Goal: Task Accomplishment & Management: Complete application form

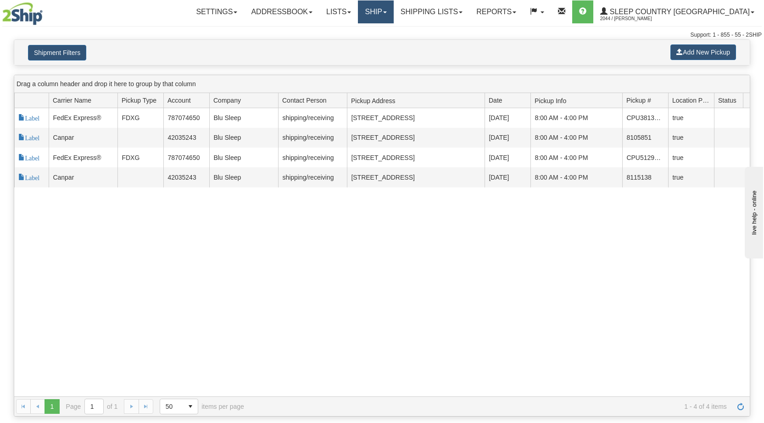
click at [393, 14] on link "Ship" at bounding box center [375, 11] width 35 height 23
click at [384, 43] on span "OnHold / Order Queue" at bounding box center [351, 43] width 65 height 7
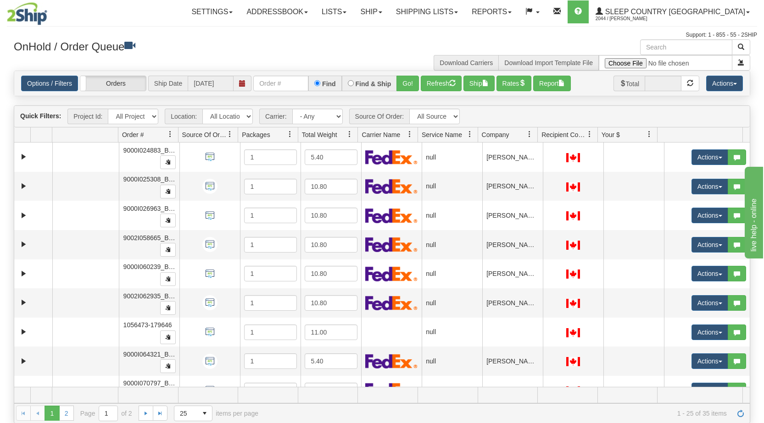
click at [528, 135] on span at bounding box center [529, 134] width 7 height 7
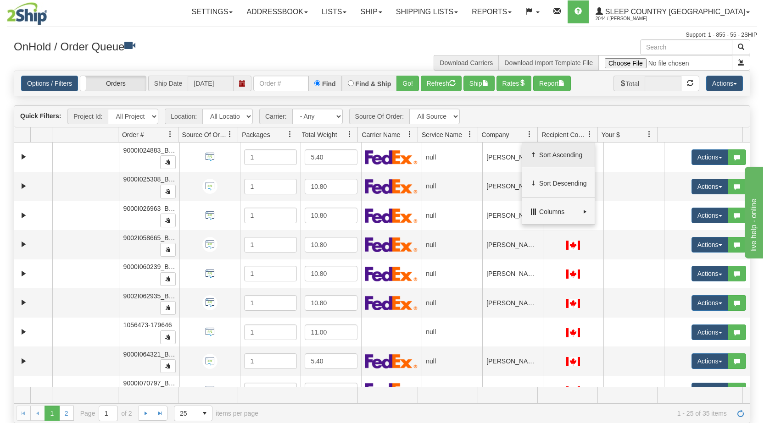
click at [534, 153] on span at bounding box center [533, 154] width 7 height 7
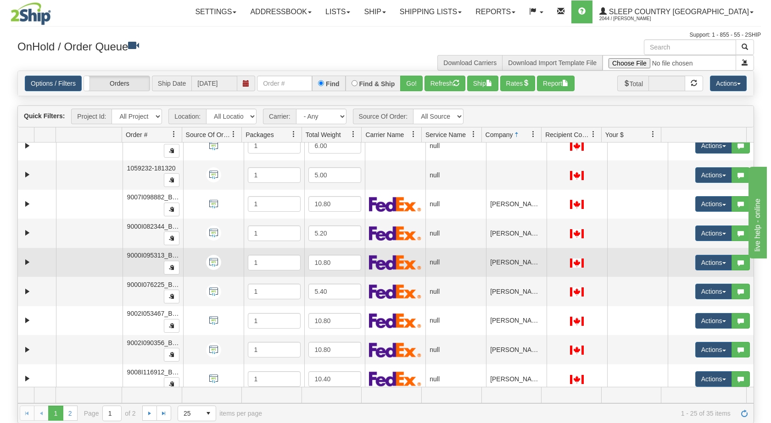
scroll to position [210, 0]
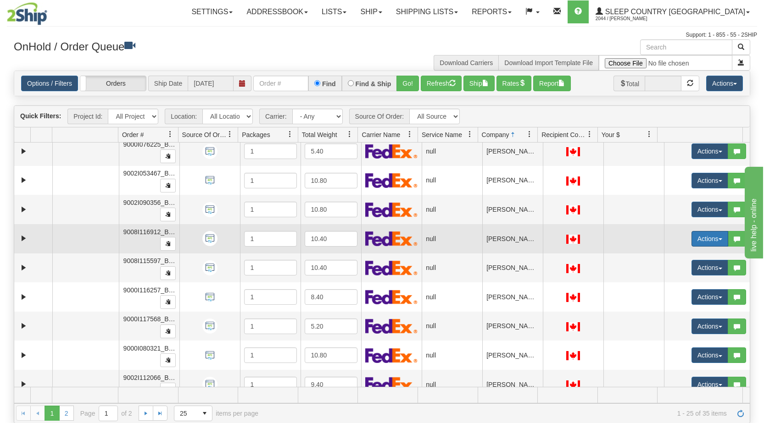
click at [711, 236] on button "Actions" at bounding box center [709, 239] width 37 height 16
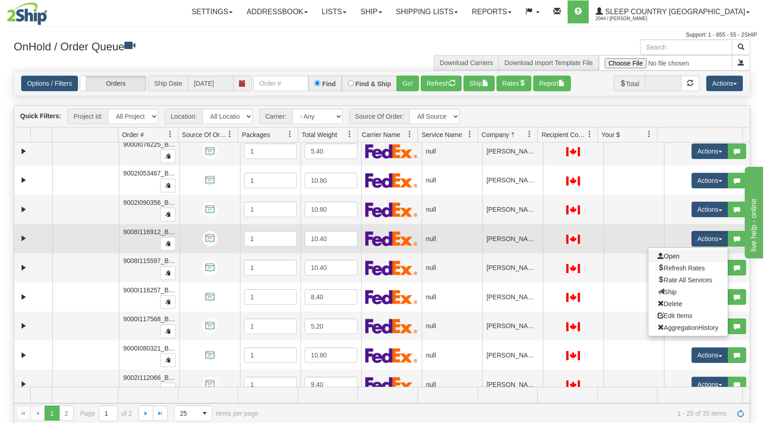
click at [683, 257] on link "Open" at bounding box center [687, 256] width 79 height 12
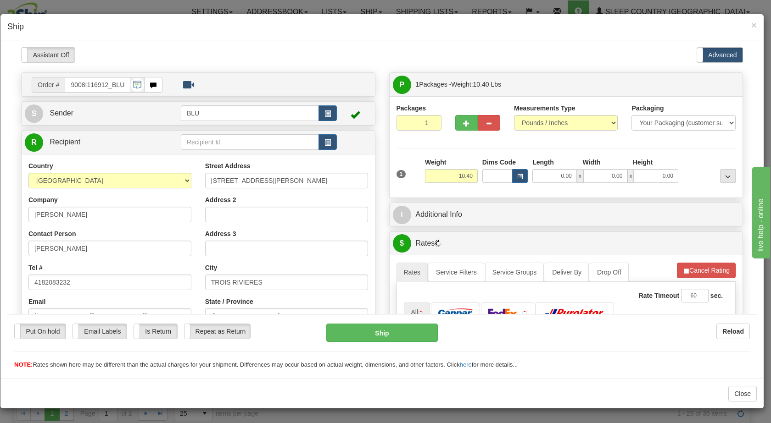
scroll to position [0, 0]
click at [327, 115] on span "button" at bounding box center [327, 114] width 6 height 6
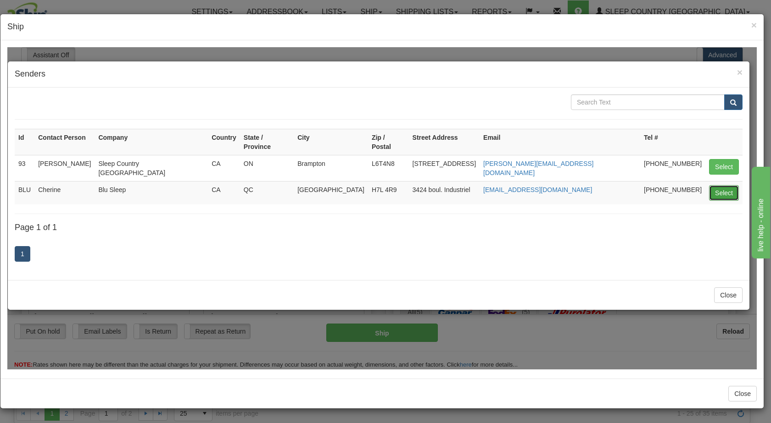
click at [719, 185] on button "Select" at bounding box center [724, 193] width 30 height 16
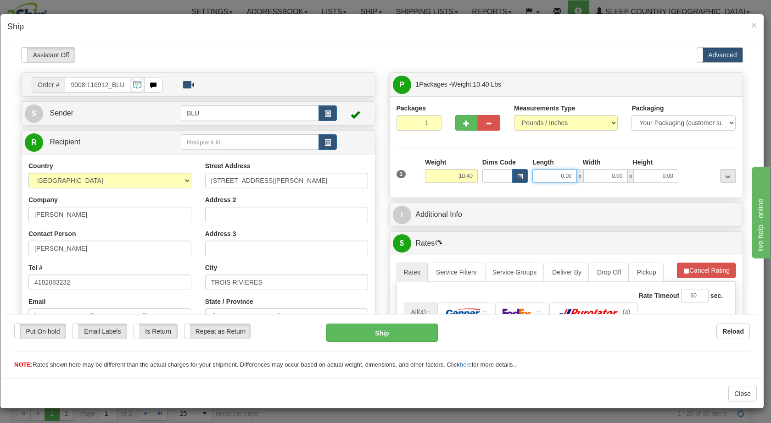
click at [552, 179] on input "0.00" at bounding box center [554, 176] width 45 height 14
type input "16.00"
click at [601, 174] on input "0.00" at bounding box center [605, 176] width 45 height 14
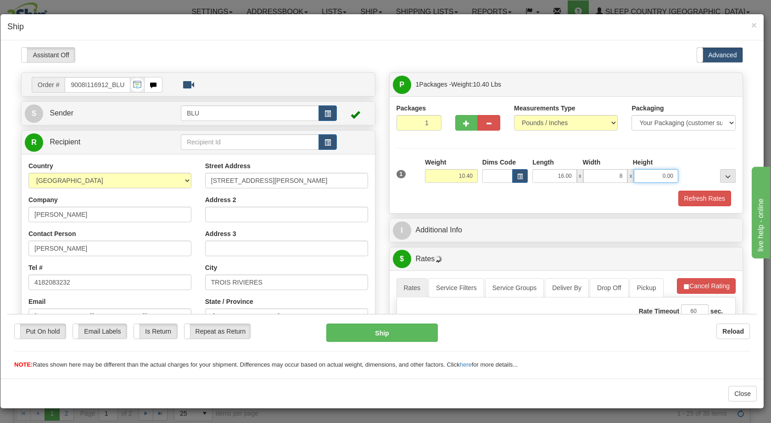
type input "8.00"
click at [648, 180] on input "0.00" at bounding box center [656, 176] width 45 height 14
type input "16.00"
click at [700, 171] on div at bounding box center [708, 169] width 57 height 25
click at [693, 195] on button "Refresh Rates" at bounding box center [704, 198] width 53 height 16
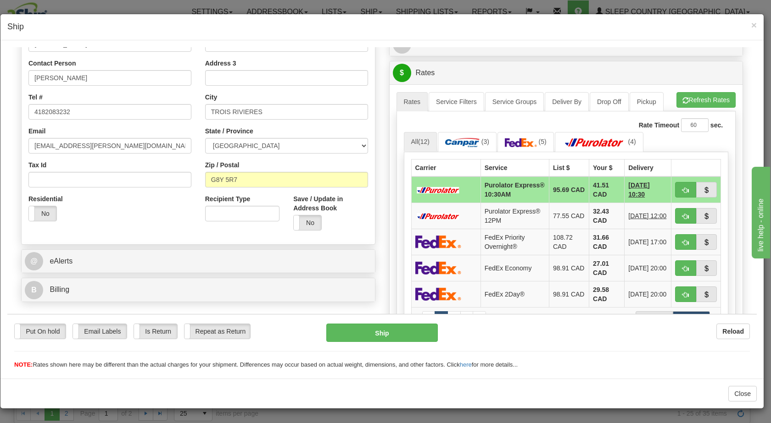
scroll to position [196, 0]
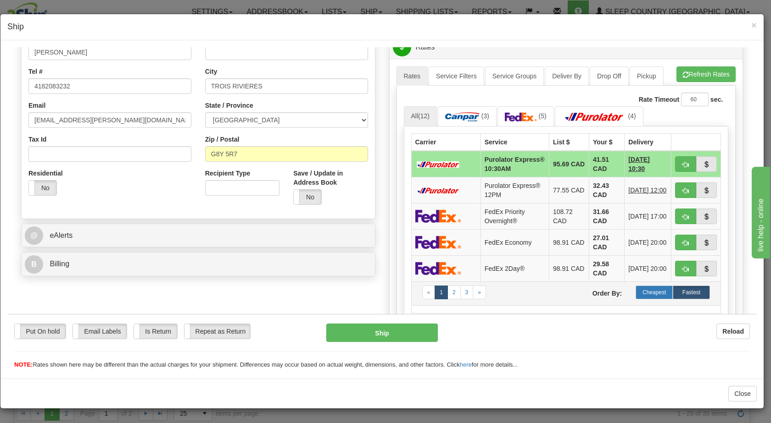
click at [642, 299] on label "Cheapest" at bounding box center [653, 292] width 37 height 14
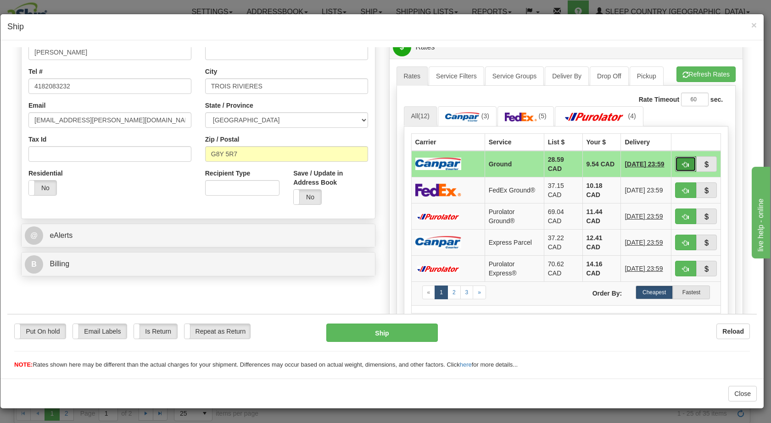
click at [682, 161] on span "button" at bounding box center [685, 164] width 6 height 6
type input "1"
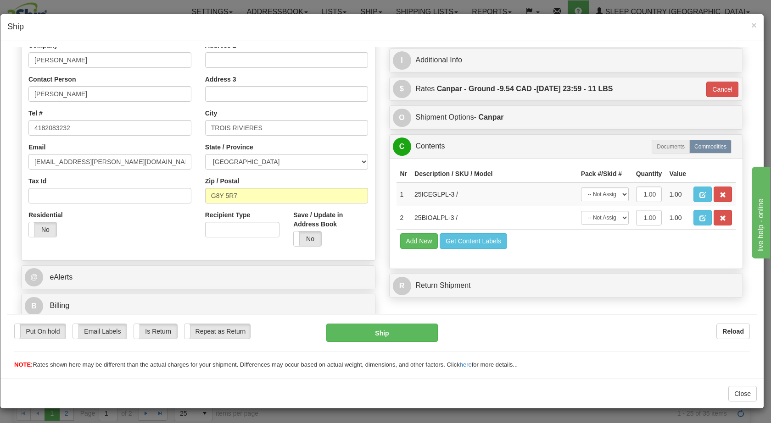
scroll to position [155, 0]
click at [406, 330] on button "Ship" at bounding box center [381, 332] width 111 height 18
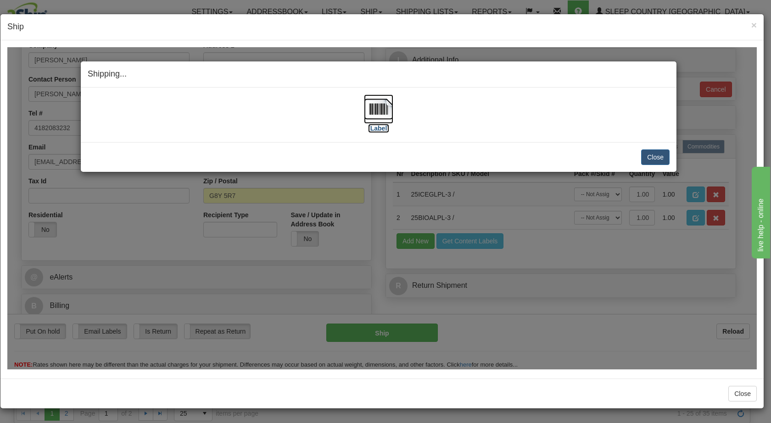
click at [382, 114] on img at bounding box center [378, 108] width 29 height 29
click at [650, 152] on button "Close" at bounding box center [655, 157] width 28 height 16
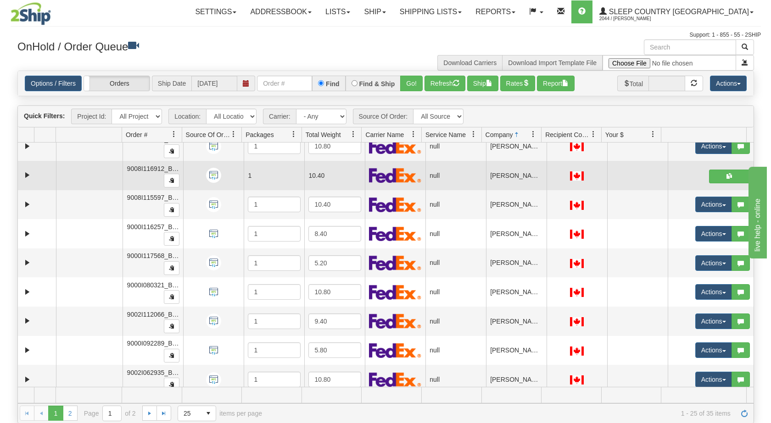
scroll to position [279, 0]
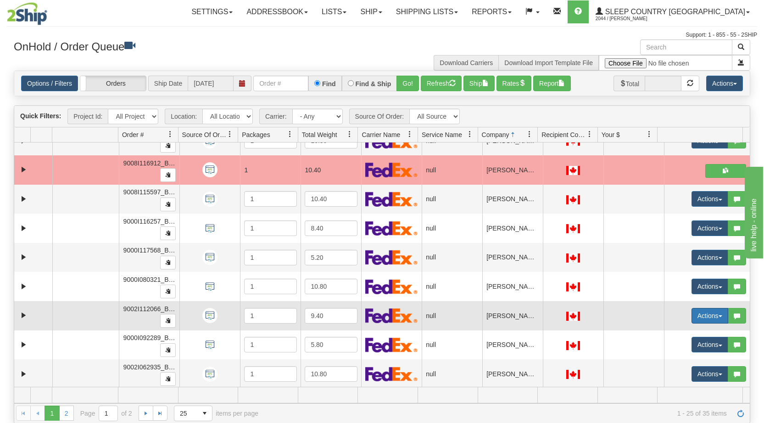
click at [713, 315] on button "Actions" at bounding box center [709, 316] width 37 height 16
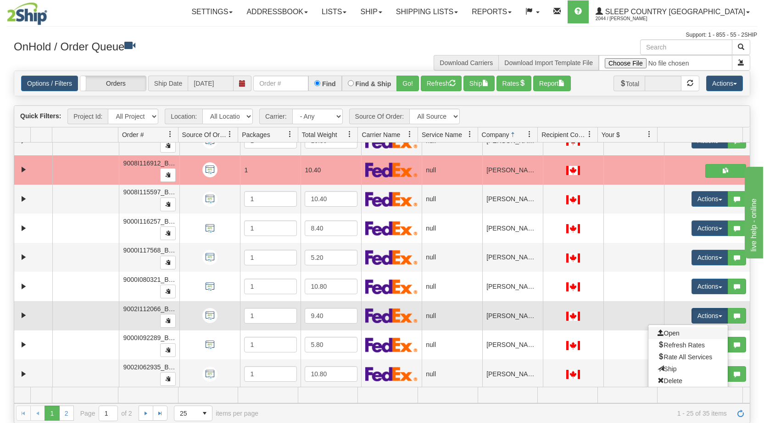
click at [692, 334] on link "Open" at bounding box center [687, 334] width 79 height 12
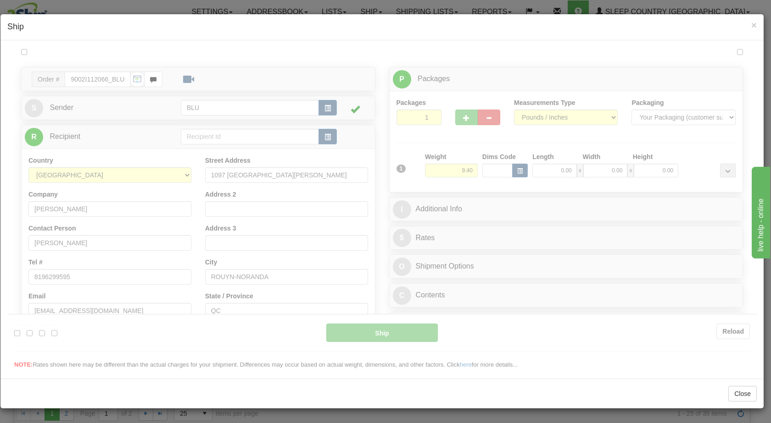
scroll to position [0, 0]
type input "07:16"
type input "16:00"
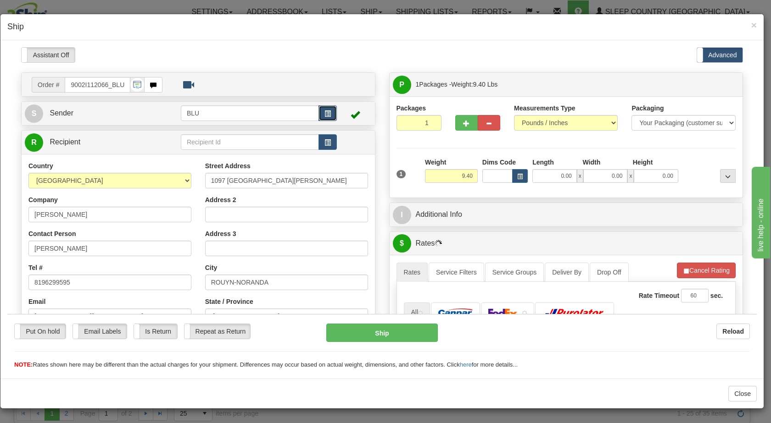
click at [324, 113] on span "button" at bounding box center [327, 114] width 6 height 6
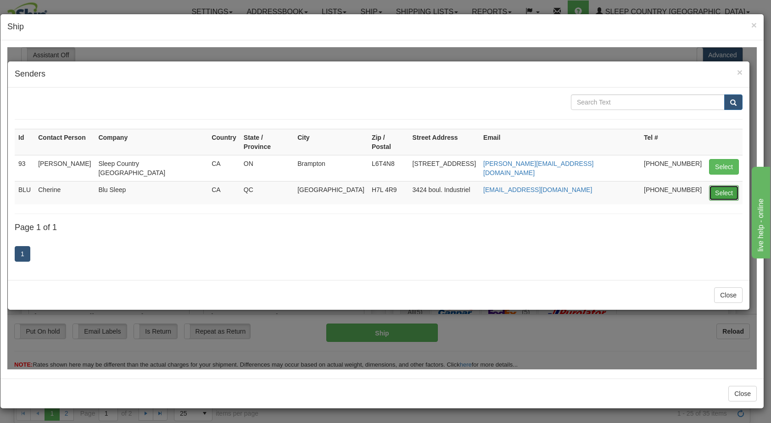
click at [718, 185] on button "Select" at bounding box center [724, 193] width 30 height 16
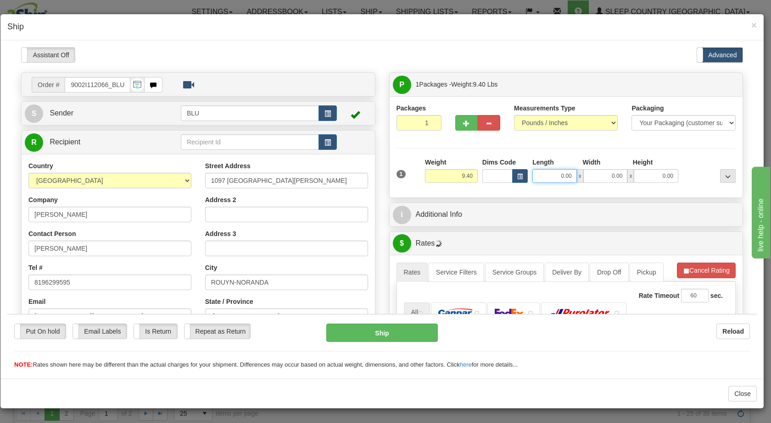
click at [550, 172] on input "0.00" at bounding box center [554, 176] width 45 height 14
type input "16.00"
click at [607, 174] on input "0.00" at bounding box center [605, 176] width 45 height 14
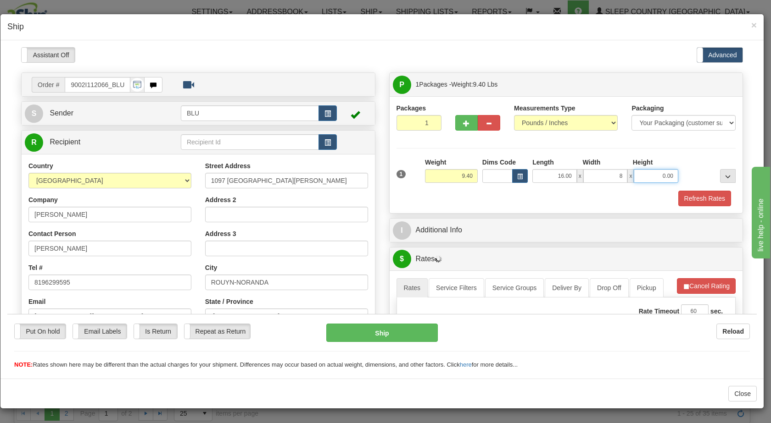
type input "8.00"
click at [643, 175] on input "0.00" at bounding box center [656, 176] width 45 height 14
type input "16.00"
click at [690, 179] on div at bounding box center [708, 169] width 57 height 25
click at [688, 197] on button "Refresh Rates" at bounding box center [704, 198] width 53 height 16
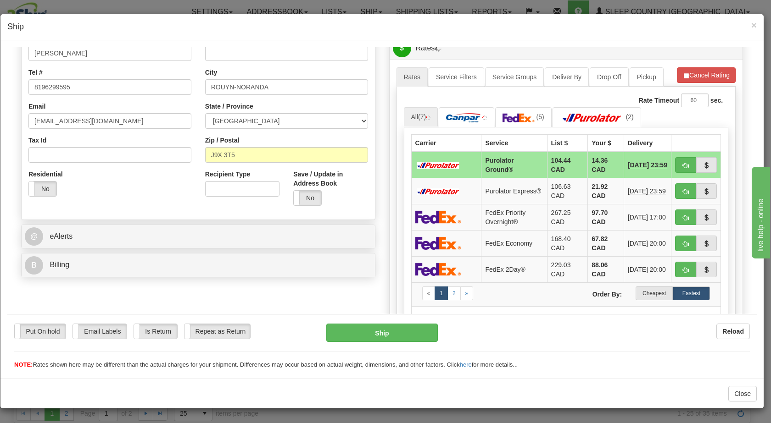
scroll to position [199, 0]
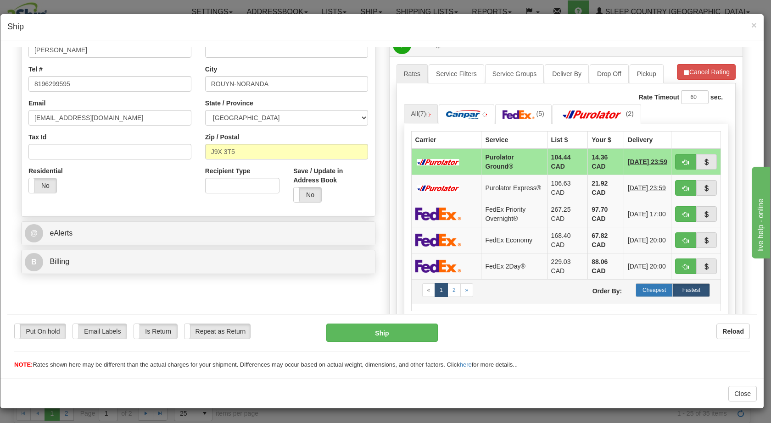
click at [646, 289] on label "Cheapest" at bounding box center [653, 290] width 37 height 14
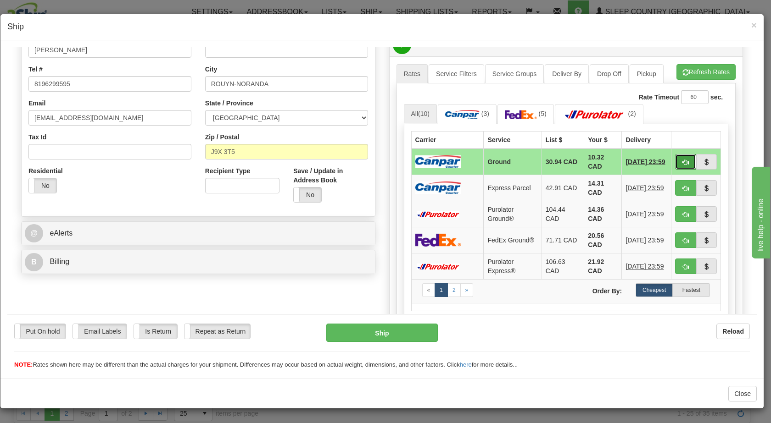
click at [682, 159] on span "button" at bounding box center [685, 162] width 6 height 6
type input "1"
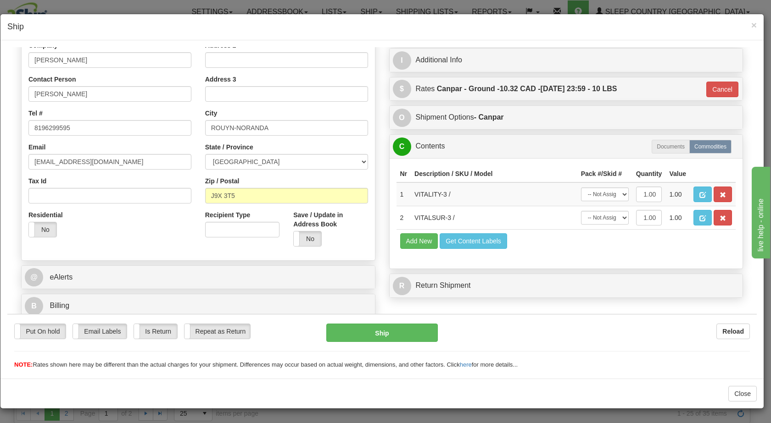
scroll to position [155, 0]
click at [392, 337] on button "Ship" at bounding box center [381, 332] width 111 height 18
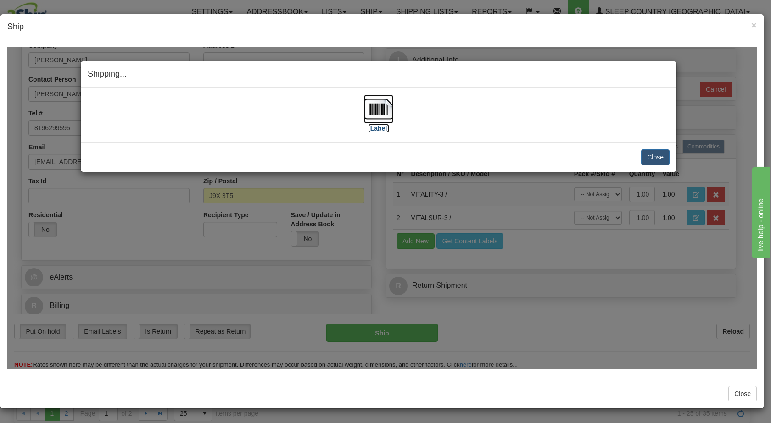
click at [388, 106] on img at bounding box center [378, 108] width 29 height 29
click at [655, 156] on button "Close" at bounding box center [655, 157] width 28 height 16
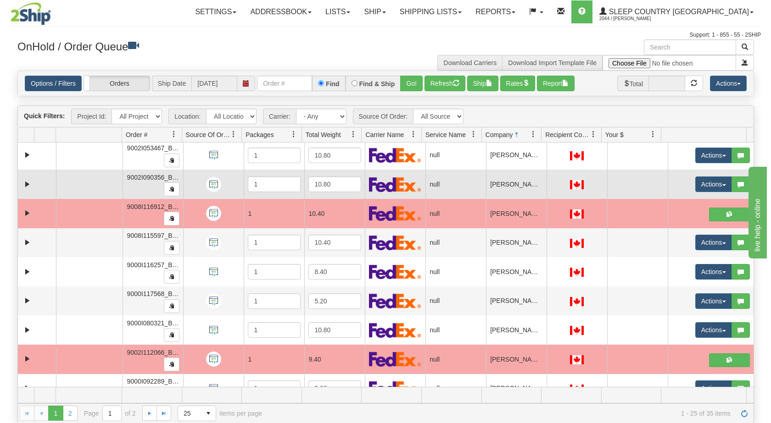
scroll to position [232, 0]
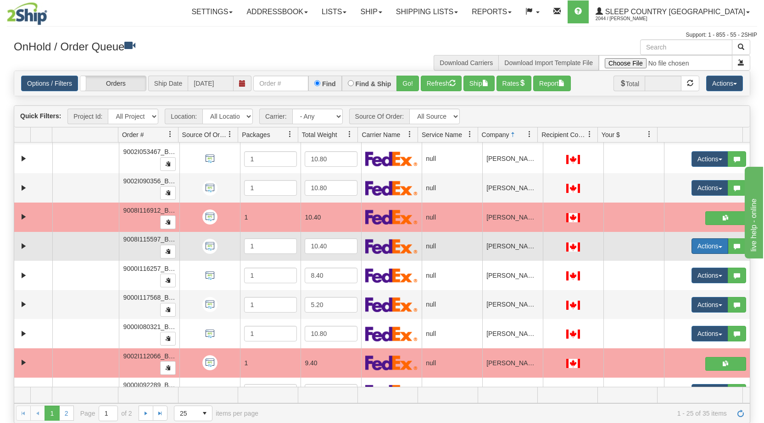
click at [711, 245] on button "Actions" at bounding box center [709, 247] width 37 height 16
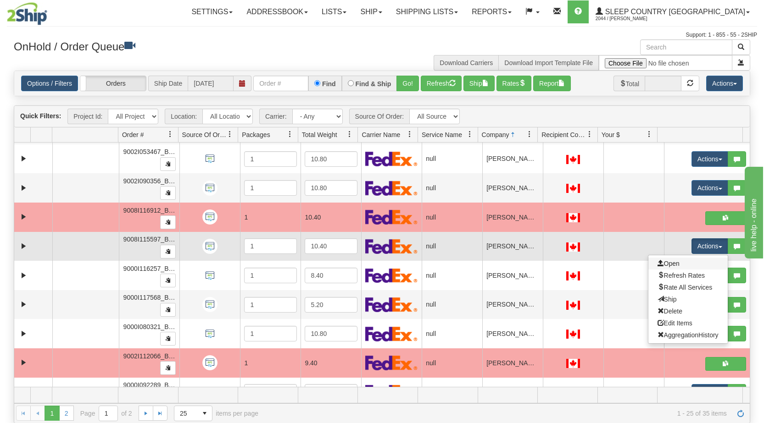
click at [686, 263] on link "Open" at bounding box center [687, 264] width 79 height 12
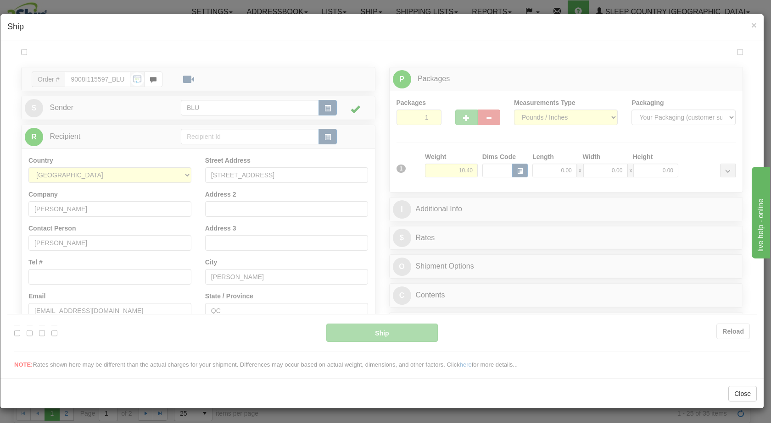
scroll to position [0, 0]
type input "07:18"
type input "16:00"
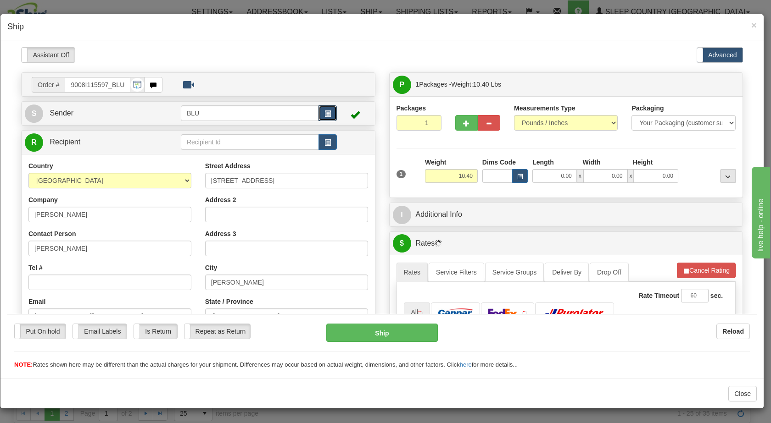
click at [328, 111] on span "button" at bounding box center [327, 114] width 6 height 6
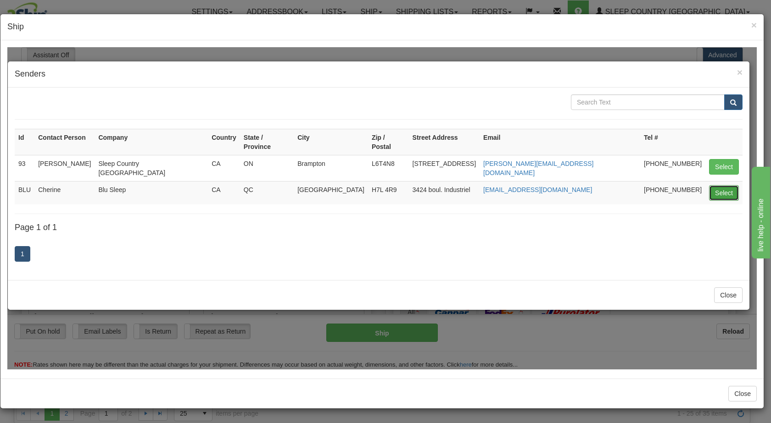
click at [723, 185] on button "Select" at bounding box center [724, 193] width 30 height 16
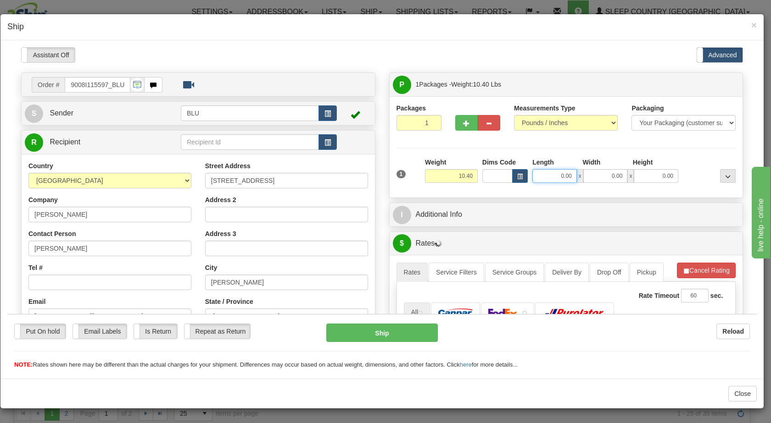
click at [554, 176] on input "0.00" at bounding box center [554, 176] width 45 height 14
type input "16.00"
click at [600, 176] on input "0.00" at bounding box center [605, 176] width 45 height 14
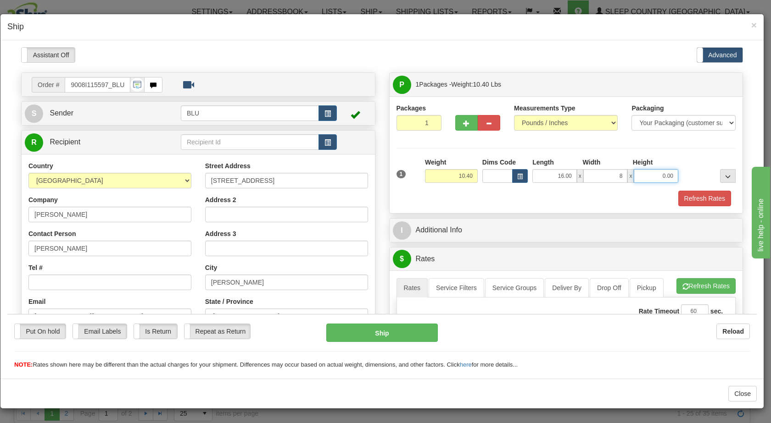
type input "8.00"
click at [640, 177] on input "0.00" at bounding box center [656, 176] width 45 height 14
type input "16.00"
click at [706, 173] on div at bounding box center [708, 169] width 57 height 25
click at [691, 196] on button "Refresh Rates" at bounding box center [704, 198] width 53 height 16
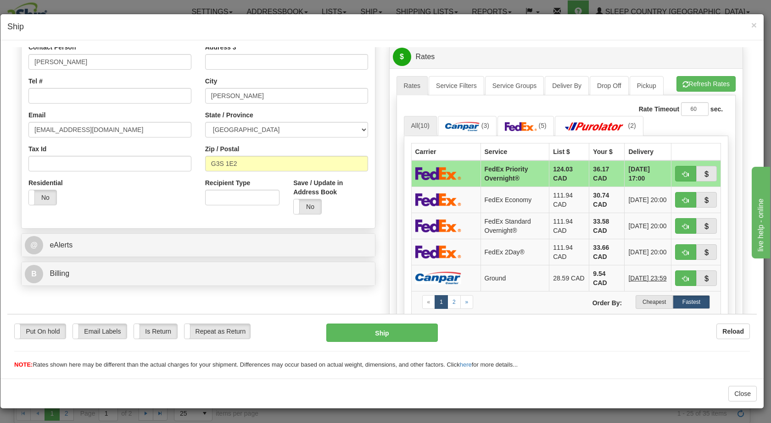
scroll to position [191, 0]
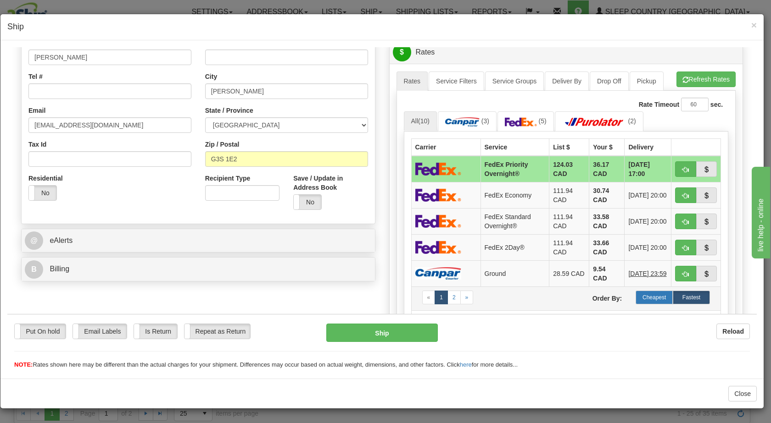
click at [643, 298] on label "Cheapest" at bounding box center [653, 297] width 37 height 14
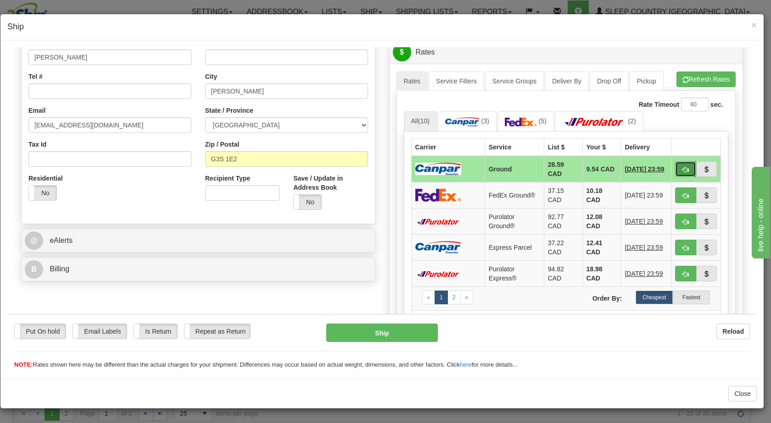
click at [682, 172] on span "button" at bounding box center [685, 170] width 6 height 6
type input "1"
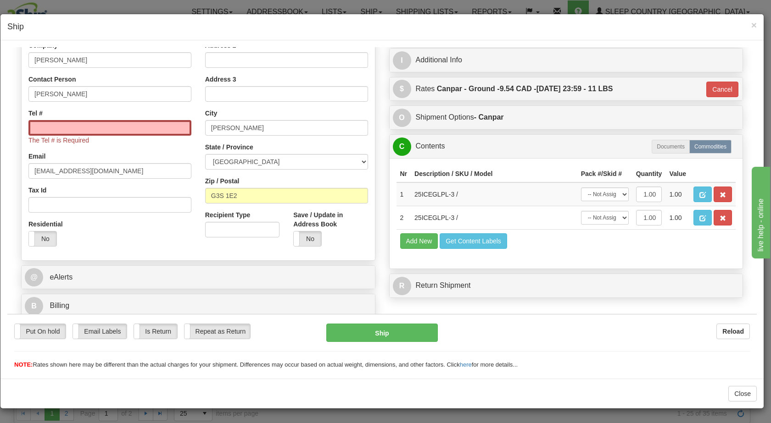
scroll to position [155, 0]
click at [65, 125] on input "Tel #" at bounding box center [109, 128] width 163 height 16
click at [85, 129] on input "Tel #" at bounding box center [109, 128] width 163 height 16
type input "5193752616"
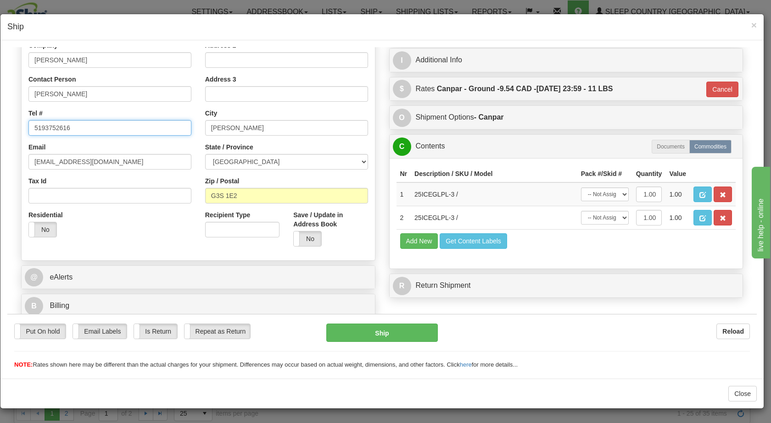
click at [102, 128] on input "5193752616" at bounding box center [109, 128] width 163 height 16
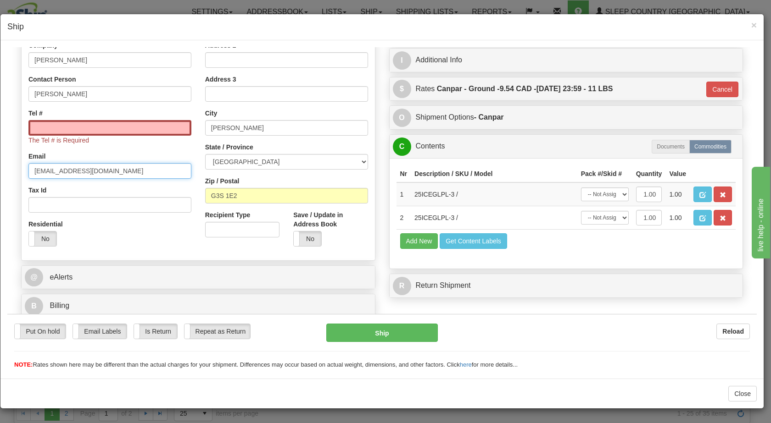
click at [75, 173] on input "[EMAIL_ADDRESS][DOMAIN_NAME]" at bounding box center [109, 171] width 163 height 16
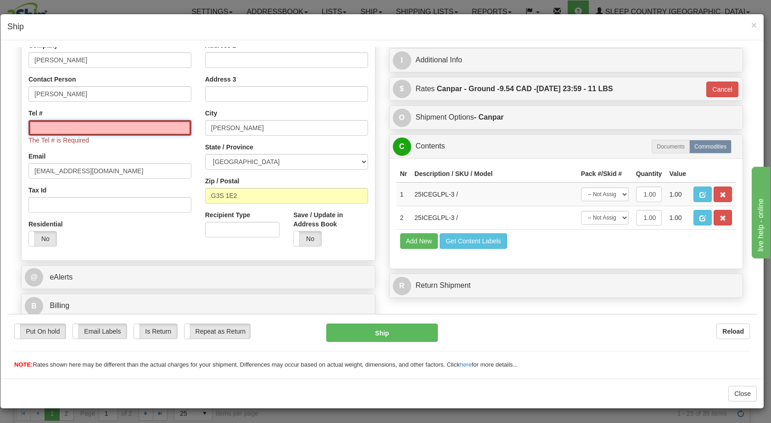
click at [91, 127] on input "Tel #" at bounding box center [109, 128] width 163 height 16
paste input "[EMAIL_ADDRESS][DOMAIN_NAME]"
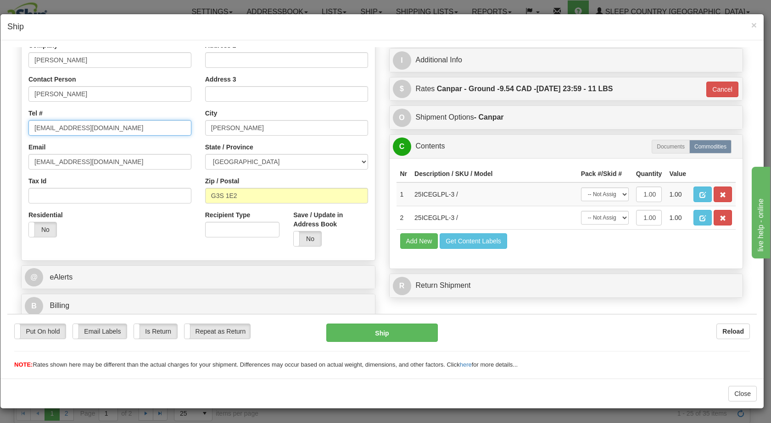
type input "[EMAIL_ADDRESS][DOMAIN_NAME]"
click at [134, 117] on div "Tel # [EMAIL_ADDRESS][DOMAIN_NAME]" at bounding box center [109, 121] width 163 height 27
click at [397, 330] on button "Ship" at bounding box center [381, 332] width 111 height 18
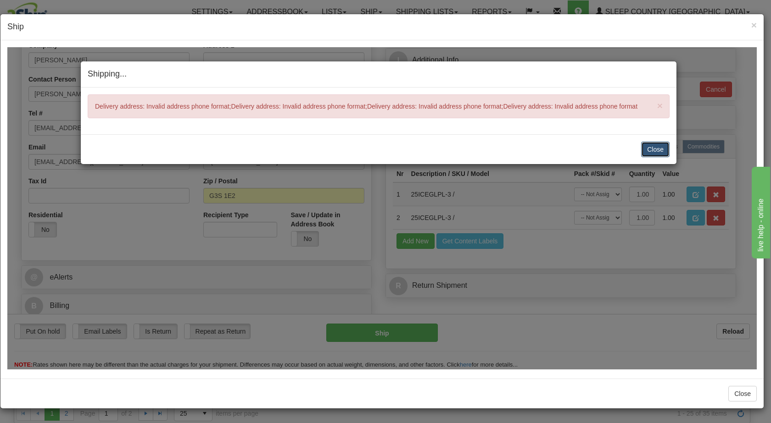
click at [649, 149] on button "Close" at bounding box center [655, 149] width 28 height 16
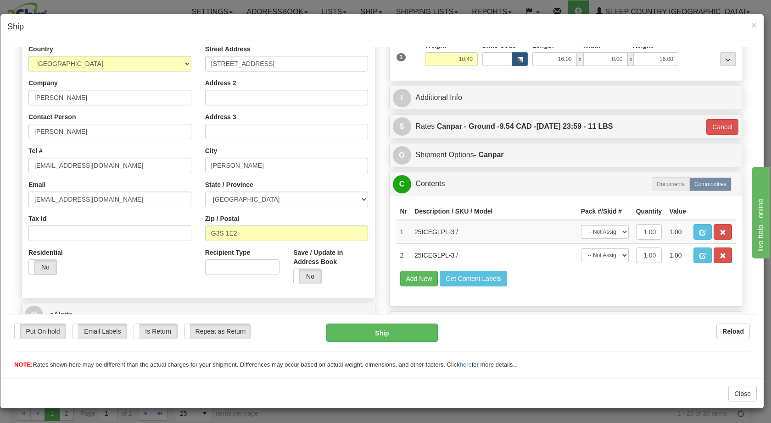
scroll to position [107, 0]
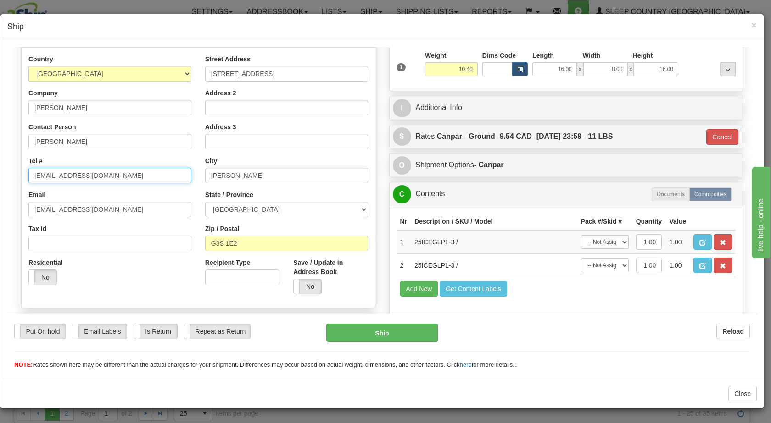
drag, startPoint x: 110, startPoint y: 175, endPoint x: 0, endPoint y: 175, distance: 110.1
click at [7, 175] on html "Please wait... Attention! Ok Add to Bidding... Preview Custom Documents Preview…" at bounding box center [381, 101] width 749 height 323
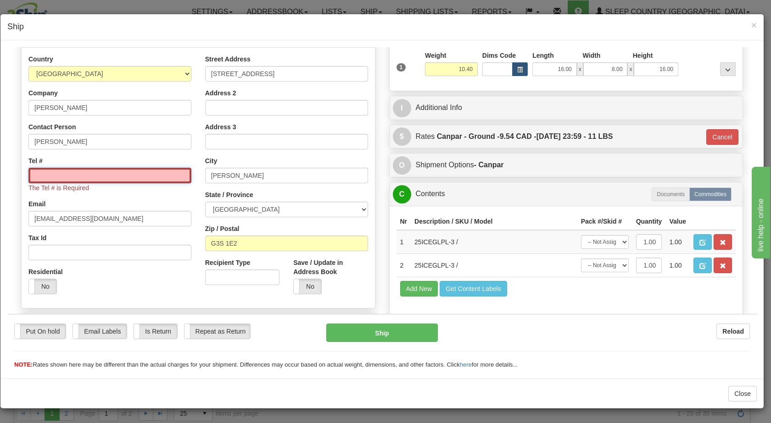
click at [54, 173] on input "Tel #" at bounding box center [109, 175] width 163 height 16
type input "5193752616"
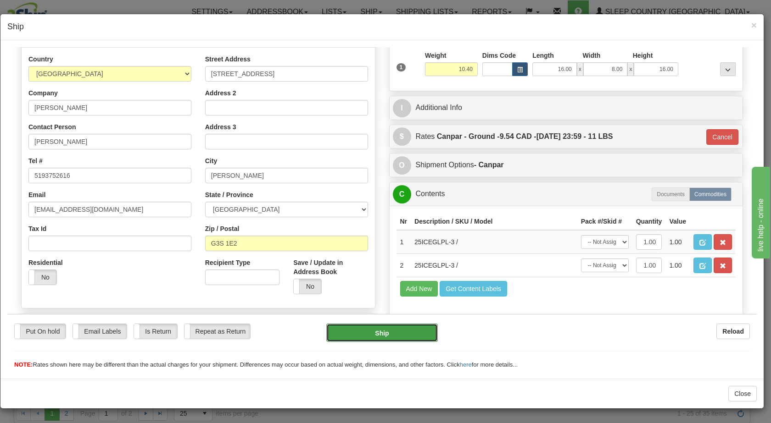
click at [383, 333] on button "Ship" at bounding box center [381, 332] width 111 height 18
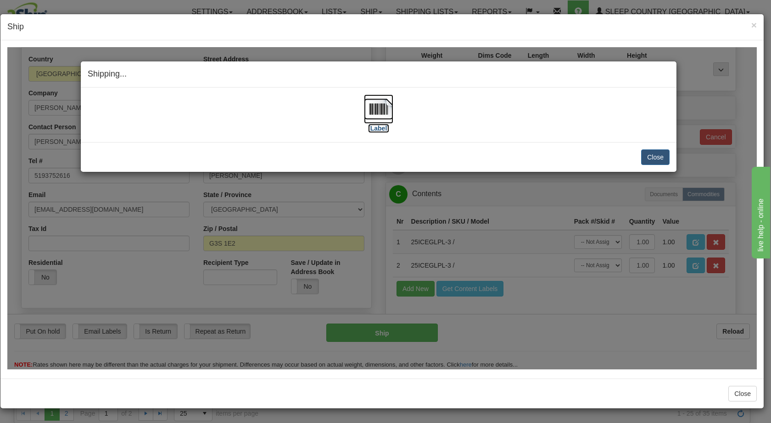
click at [382, 107] on img at bounding box center [378, 108] width 29 height 29
click at [657, 157] on button "Close" at bounding box center [655, 157] width 28 height 16
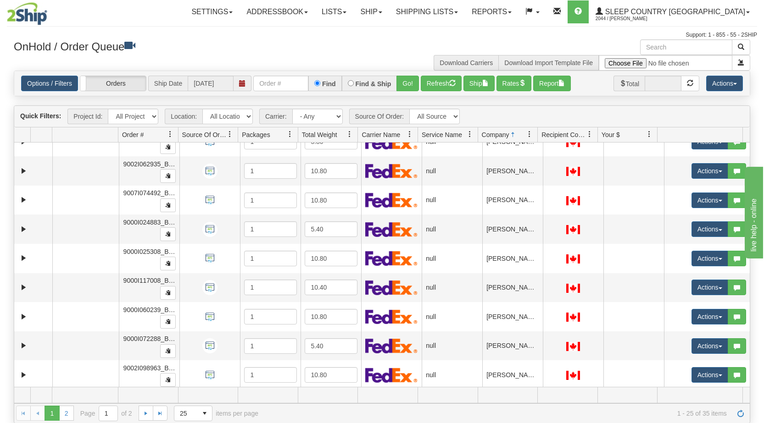
scroll to position [485, 0]
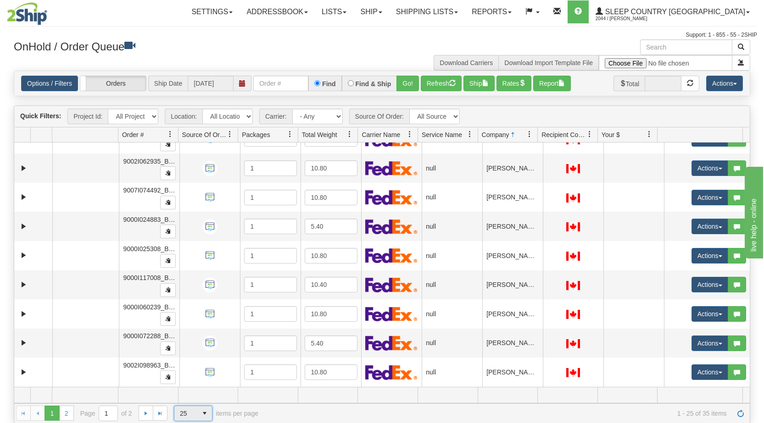
click at [196, 418] on span "25" at bounding box center [185, 413] width 23 height 15
click at [186, 385] on li "50" at bounding box center [193, 386] width 38 height 13
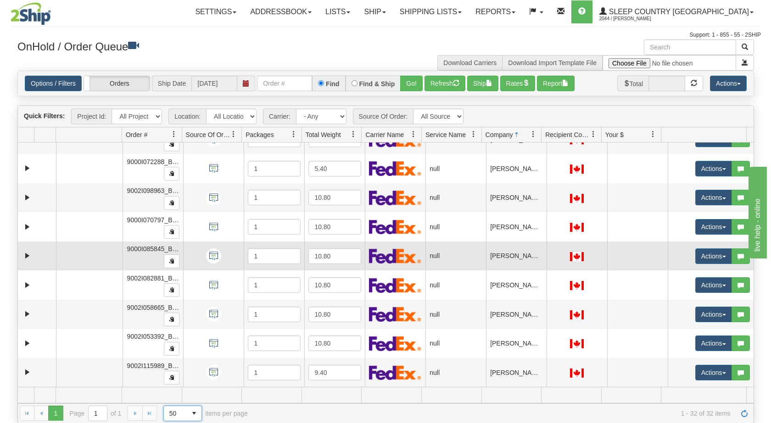
scroll to position [620, 0]
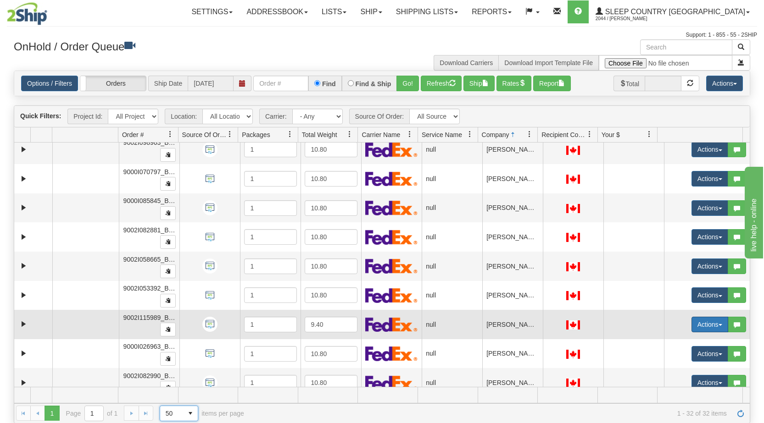
click at [718, 326] on span "button" at bounding box center [720, 325] width 4 height 2
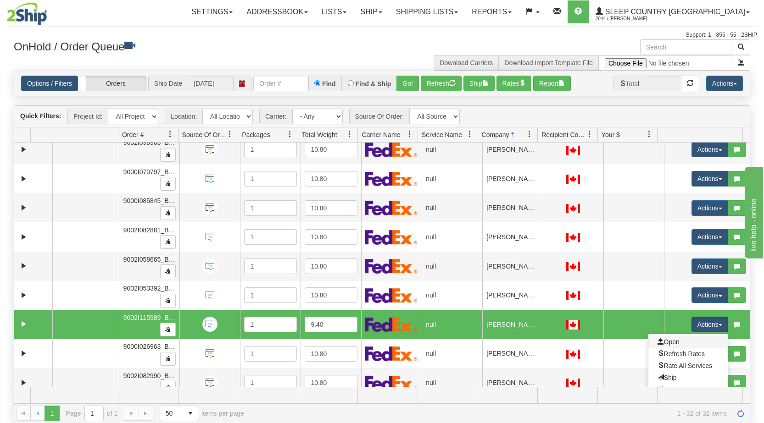
click at [677, 345] on link "Open" at bounding box center [687, 342] width 79 height 12
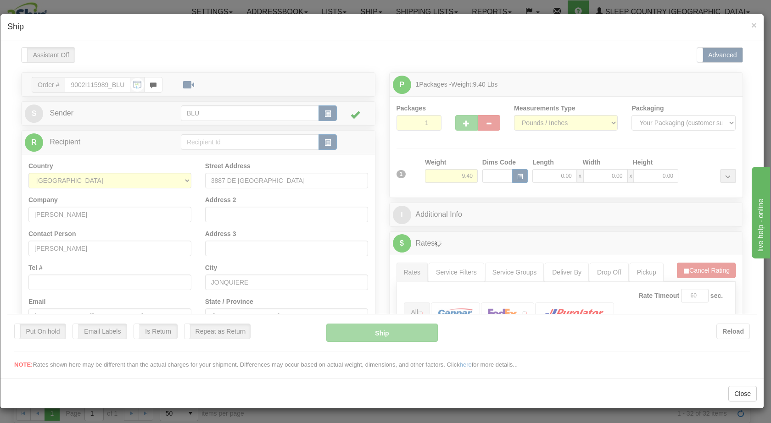
scroll to position [0, 0]
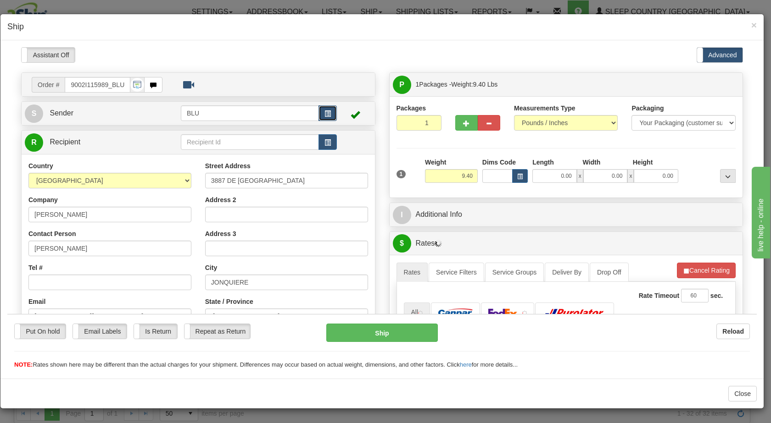
click at [325, 111] on span "button" at bounding box center [327, 114] width 6 height 6
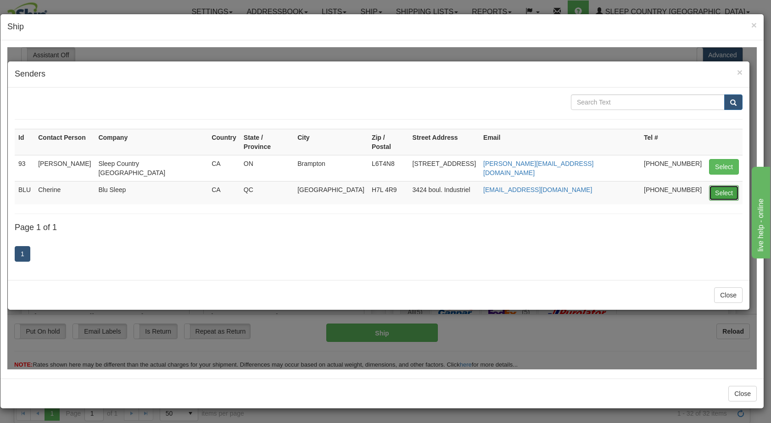
click at [716, 185] on button "Select" at bounding box center [724, 193] width 30 height 16
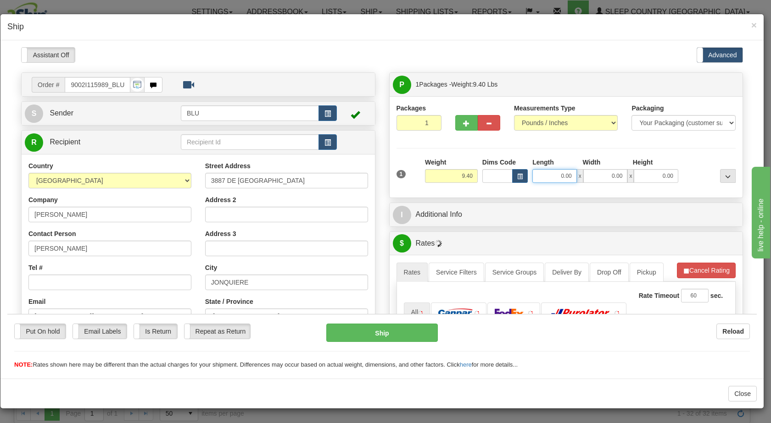
click at [546, 173] on input "0.00" at bounding box center [554, 176] width 45 height 14
type input "16.00"
click at [603, 172] on input "0.00" at bounding box center [605, 176] width 45 height 14
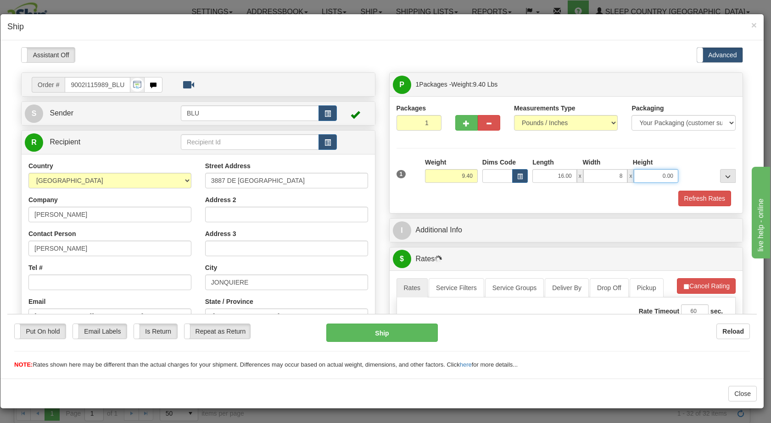
type input "8.00"
click at [647, 171] on input "0.00" at bounding box center [656, 176] width 45 height 14
click at [691, 172] on div at bounding box center [708, 169] width 57 height 25
type input "16.00"
click at [691, 197] on button "Refresh Rates" at bounding box center [704, 198] width 53 height 16
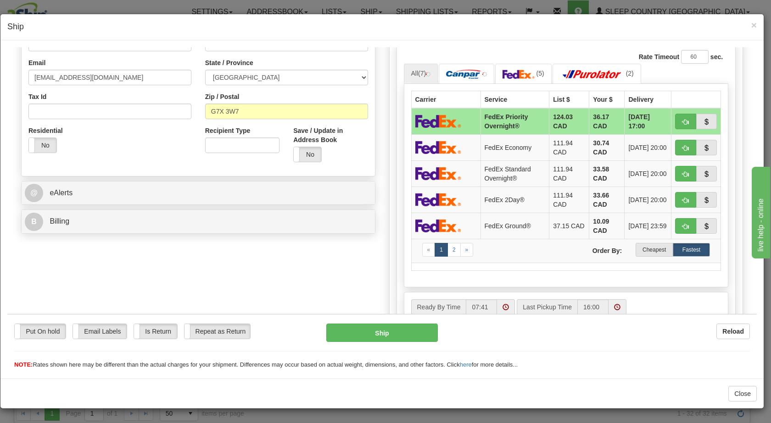
scroll to position [239, 0]
click at [641, 247] on label "Cheapest" at bounding box center [653, 249] width 37 height 14
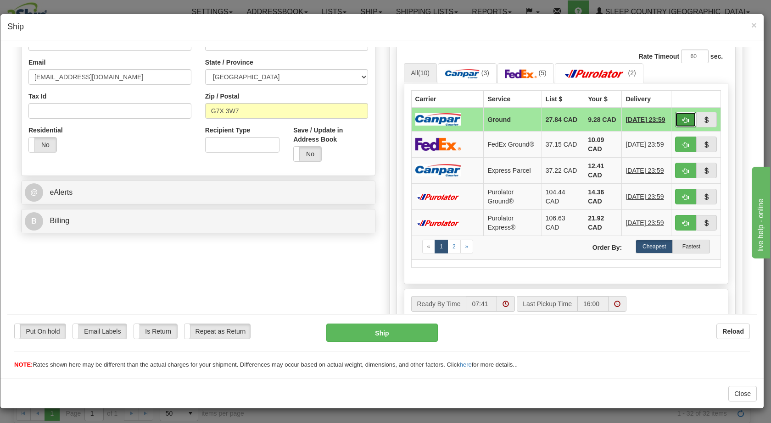
click at [682, 123] on span "button" at bounding box center [685, 120] width 6 height 6
type input "1"
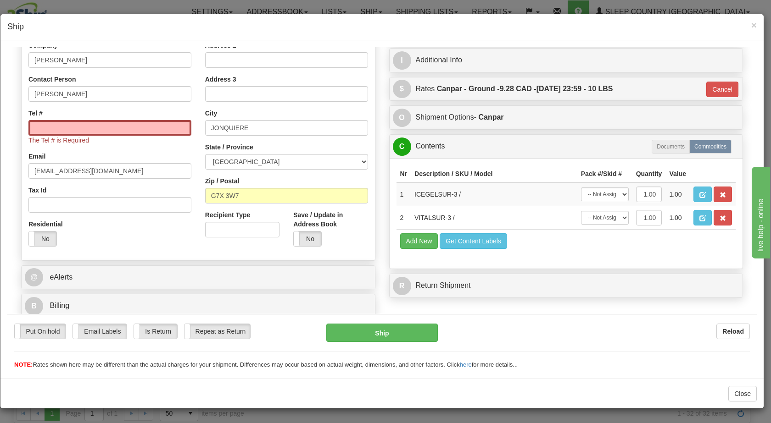
scroll to position [155, 0]
click at [148, 122] on input "Tel #" at bounding box center [109, 128] width 163 height 16
click at [128, 128] on input "Tel #" at bounding box center [109, 128] width 163 height 16
type input "6475224018"
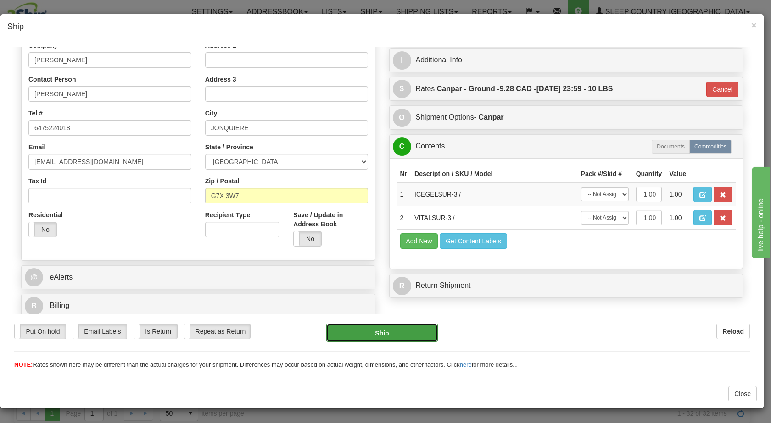
click at [423, 332] on button "Ship" at bounding box center [381, 332] width 111 height 18
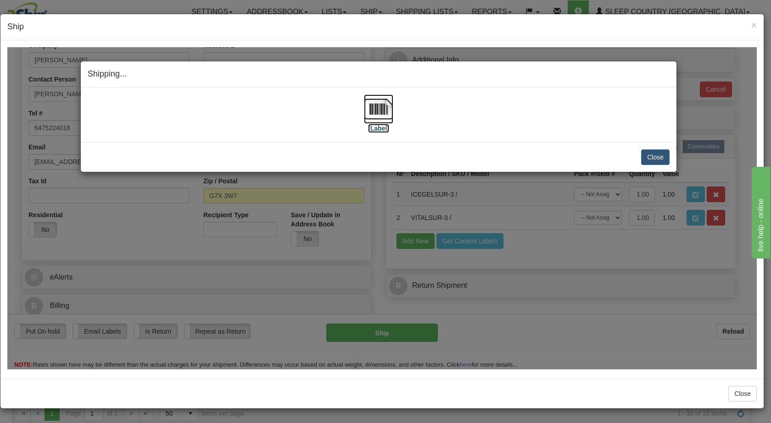
click at [375, 111] on img at bounding box center [378, 108] width 29 height 29
click at [661, 161] on button "Close" at bounding box center [655, 157] width 28 height 16
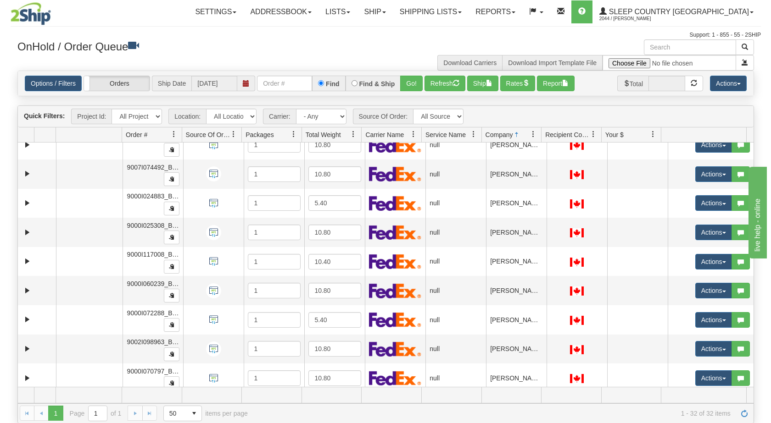
scroll to position [420, 0]
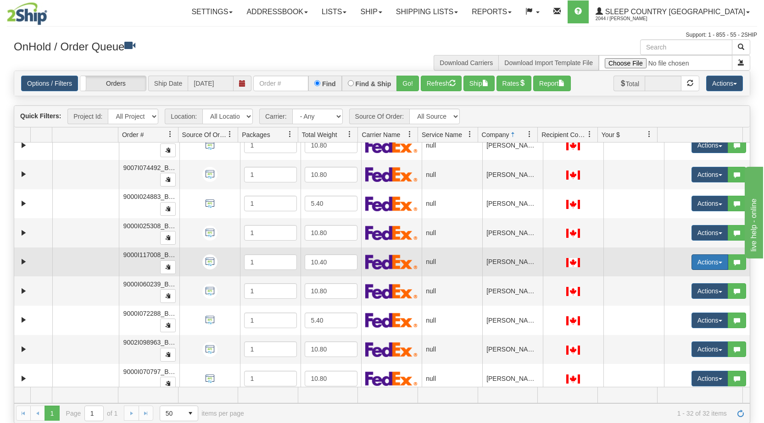
click at [710, 264] on button "Actions" at bounding box center [709, 263] width 37 height 16
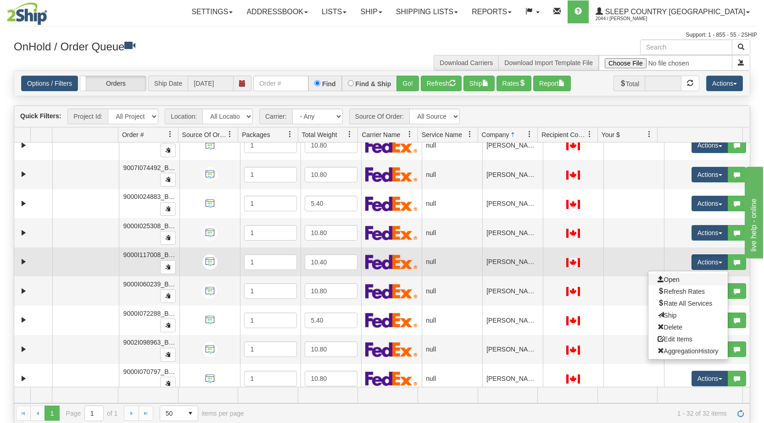
click at [690, 280] on link "Open" at bounding box center [687, 280] width 79 height 12
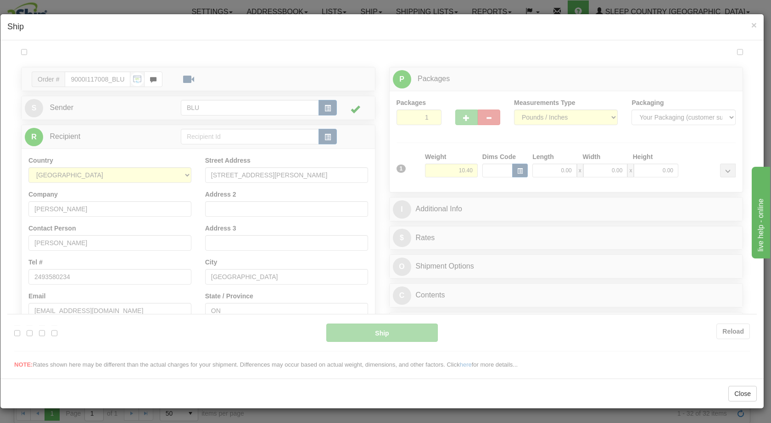
scroll to position [0, 0]
type input "07:42"
type input "16:00"
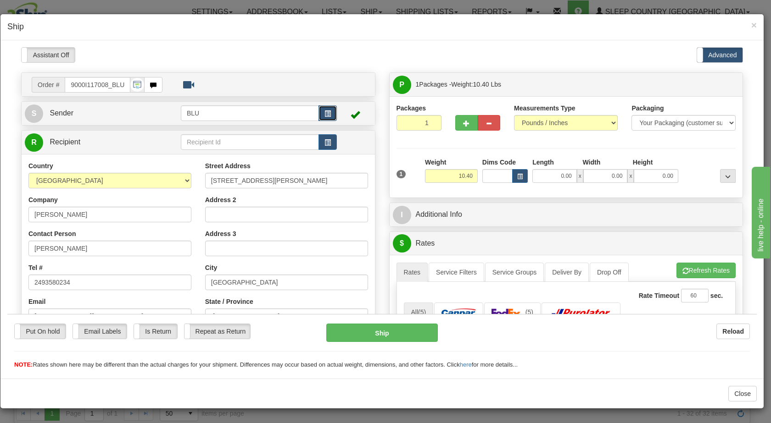
click at [320, 114] on button "button" at bounding box center [327, 113] width 18 height 16
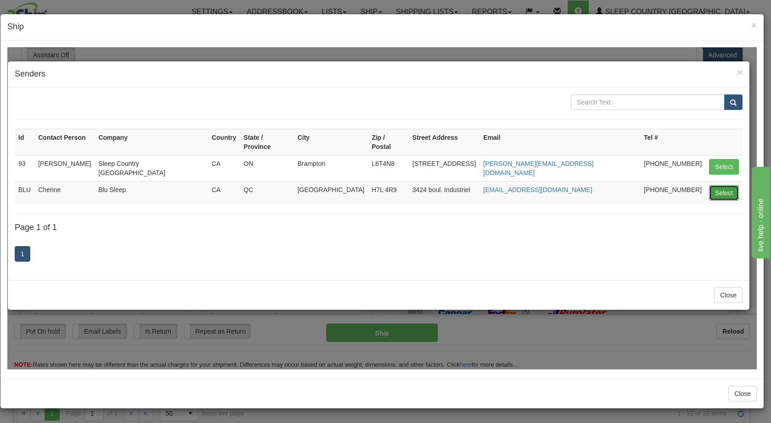
click at [726, 185] on button "Select" at bounding box center [724, 193] width 30 height 16
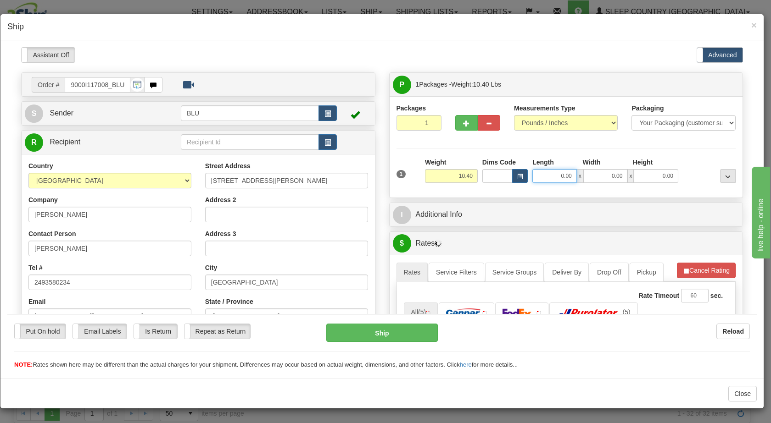
click at [552, 178] on input "0.00" at bounding box center [554, 176] width 45 height 14
type input "16.00"
click at [600, 173] on input "0.00" at bounding box center [605, 176] width 45 height 14
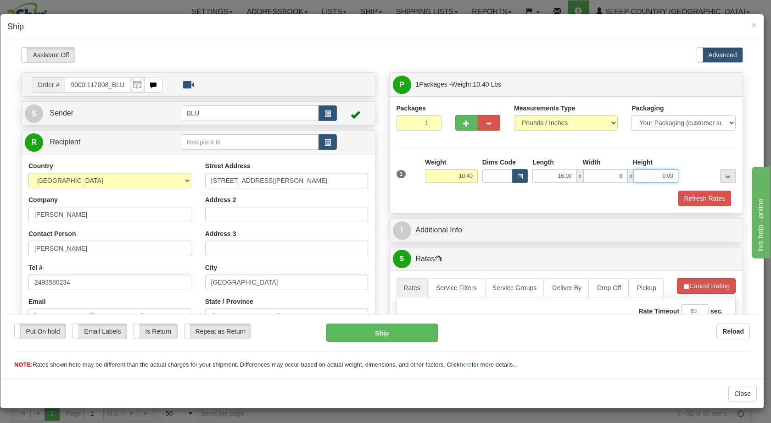
type input "8.00"
click at [647, 173] on input "0.00" at bounding box center [656, 176] width 45 height 14
type input "16.00"
click at [688, 175] on div at bounding box center [708, 169] width 57 height 25
click at [688, 200] on button "Refresh Rates" at bounding box center [704, 198] width 53 height 16
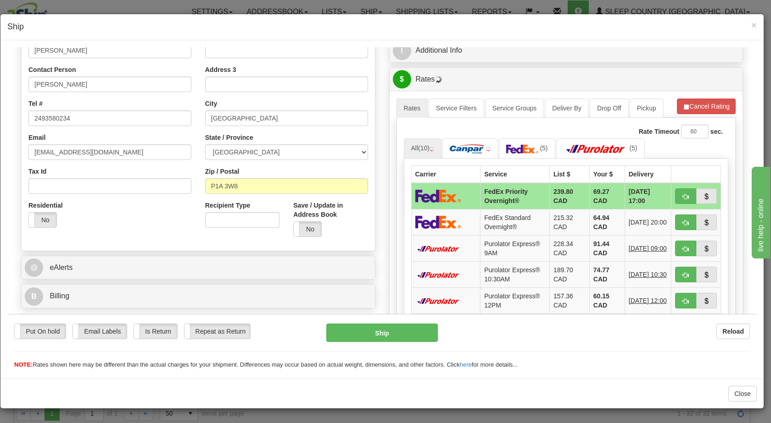
scroll to position [201, 0]
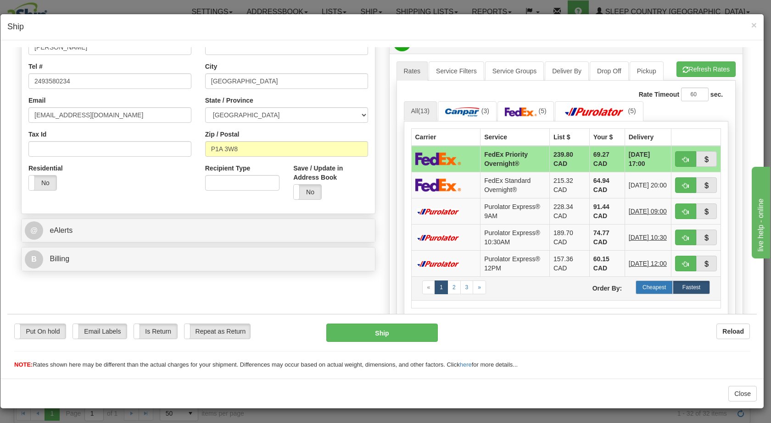
click at [637, 283] on label "Cheapest" at bounding box center [653, 287] width 37 height 14
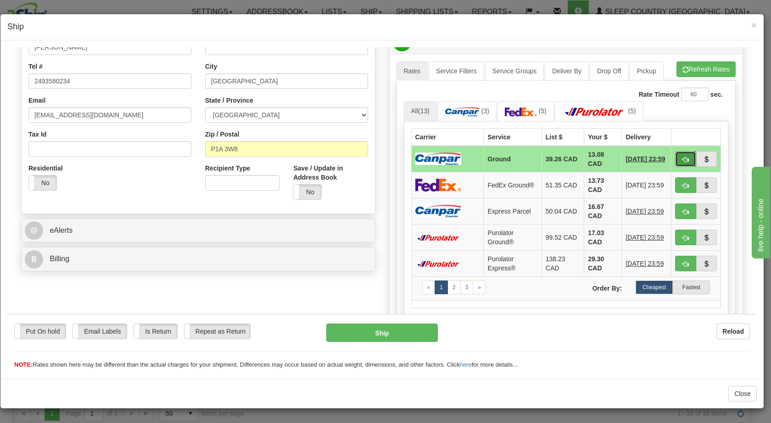
click at [682, 157] on span "button" at bounding box center [685, 159] width 6 height 6
type input "1"
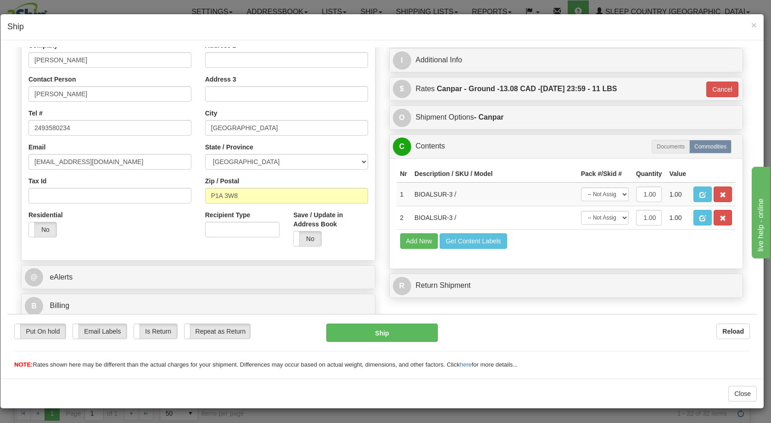
scroll to position [155, 0]
click at [389, 333] on button "Ship" at bounding box center [381, 332] width 111 height 18
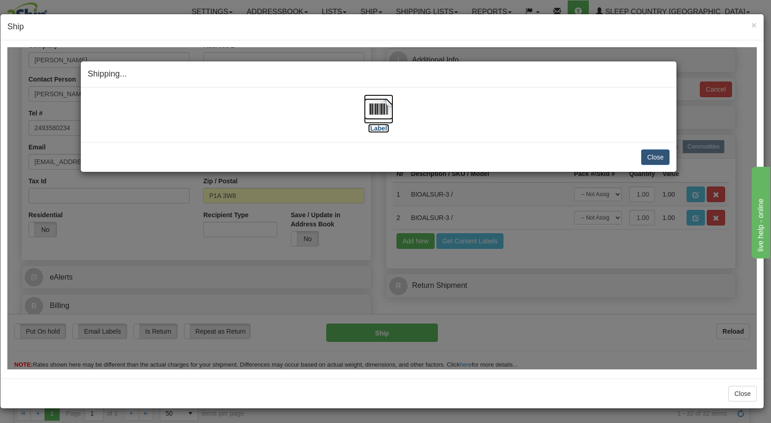
click at [377, 109] on img at bounding box center [378, 108] width 29 height 29
click at [652, 156] on button "Close" at bounding box center [655, 157] width 28 height 16
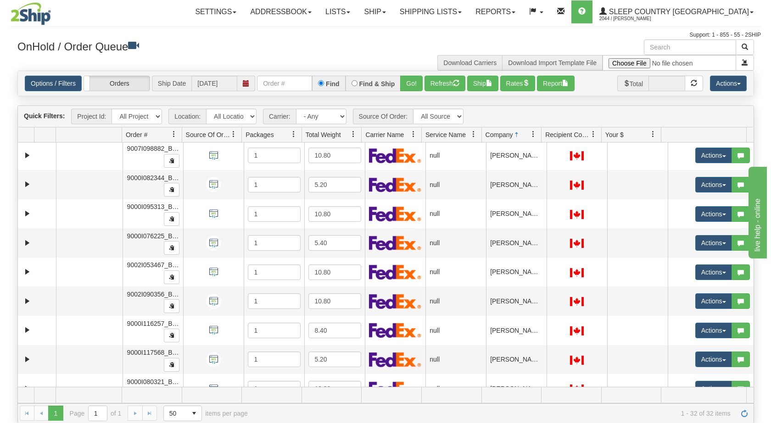
scroll to position [117, 0]
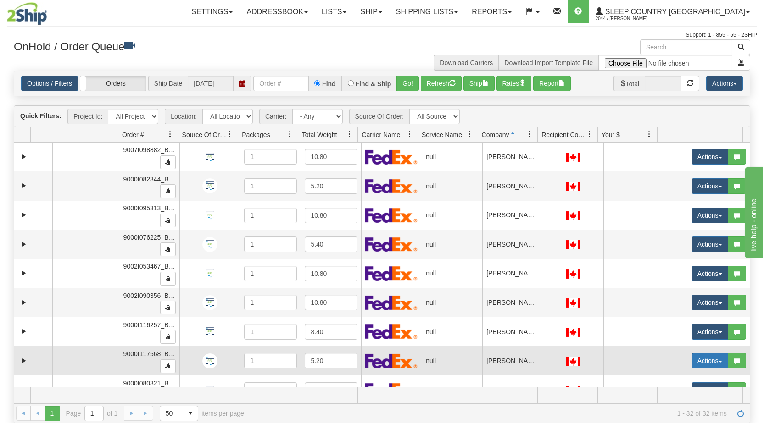
click at [718, 362] on span "button" at bounding box center [720, 362] width 4 height 2
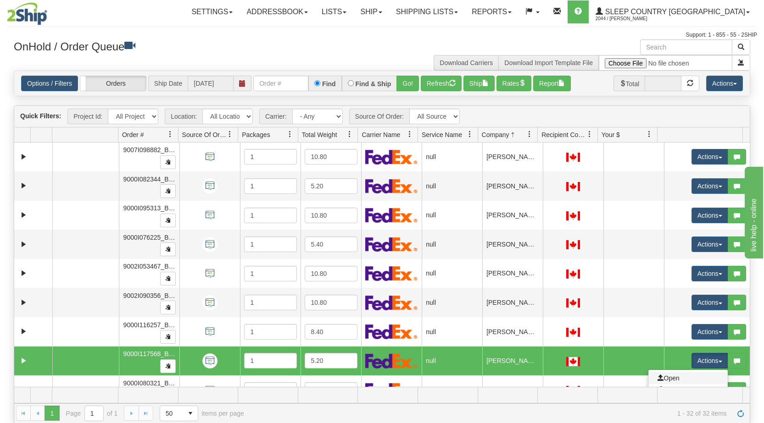
click at [674, 375] on link "Open" at bounding box center [687, 379] width 79 height 12
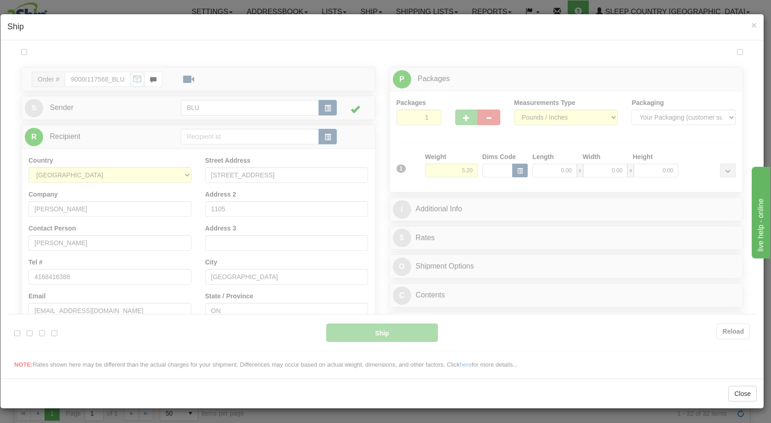
scroll to position [0, 0]
type input "07:43"
type input "16:00"
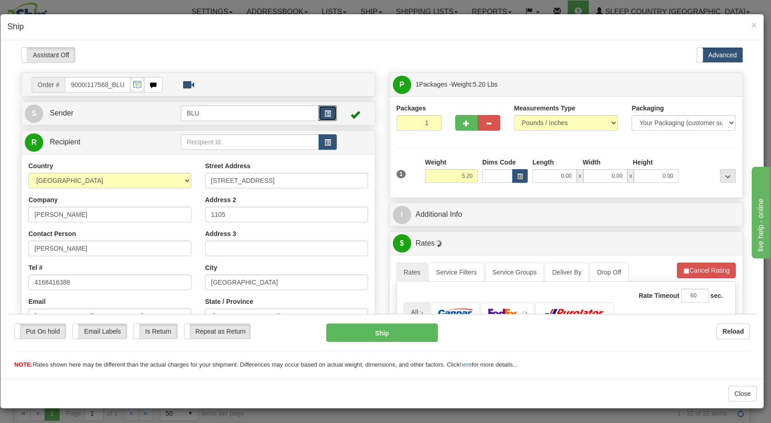
click at [328, 115] on span "button" at bounding box center [327, 114] width 6 height 6
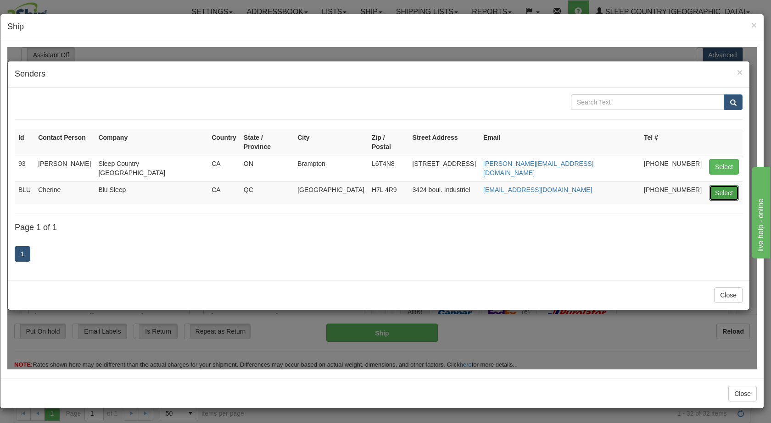
click at [725, 185] on button "Select" at bounding box center [724, 193] width 30 height 16
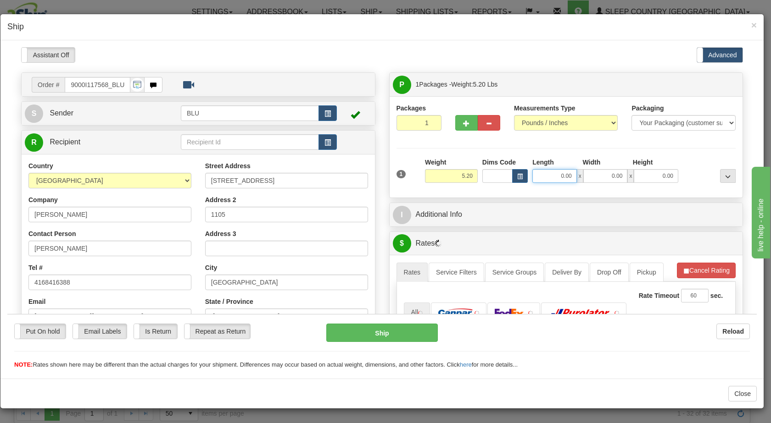
click at [547, 176] on input "0.00" at bounding box center [554, 176] width 45 height 14
type input "8.00"
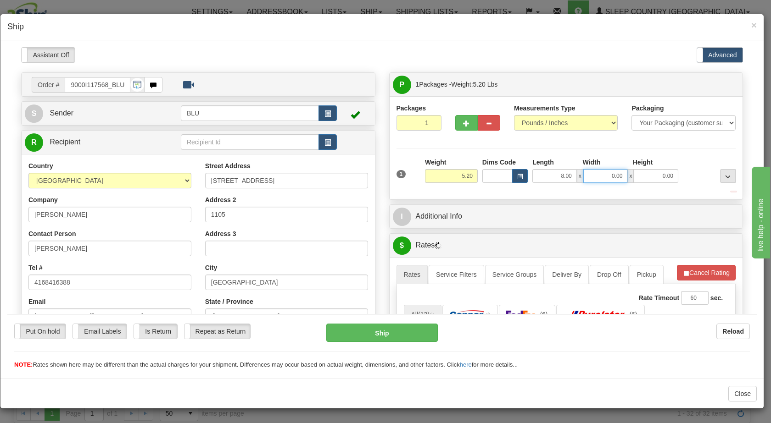
click at [600, 178] on input "0.00" at bounding box center [605, 176] width 45 height 14
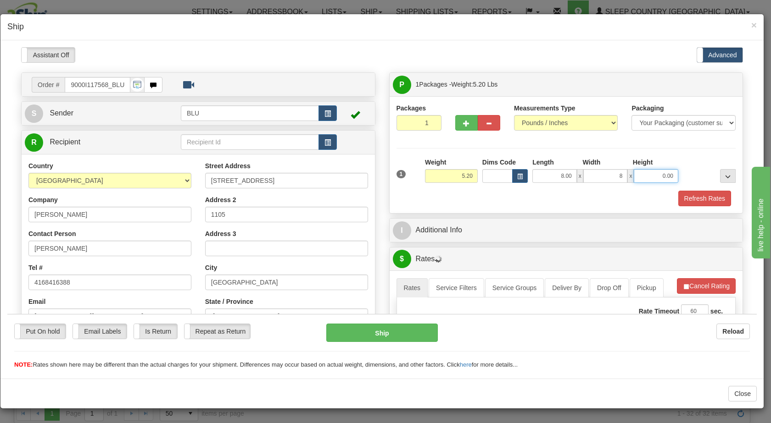
type input "8.00"
click at [654, 173] on input "0.00" at bounding box center [656, 176] width 45 height 14
type input "16.00"
click at [693, 177] on div at bounding box center [708, 169] width 57 height 25
click at [688, 201] on button "Refresh Rates" at bounding box center [704, 198] width 53 height 16
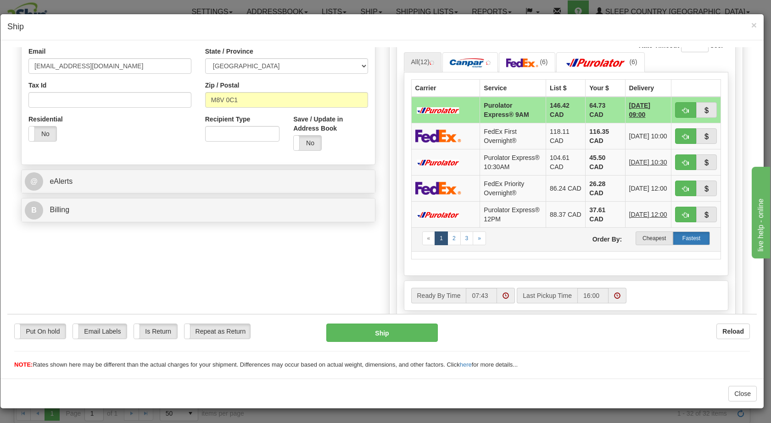
scroll to position [251, 0]
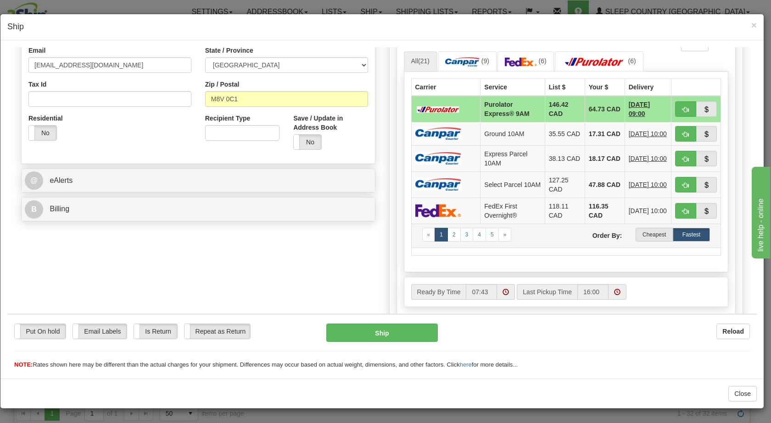
click at [646, 247] on td "« 1 2 3 4 5 » Order By: Cheapest Fastest" at bounding box center [566, 235] width 310 height 24
click at [647, 240] on label "Cheapest" at bounding box center [653, 235] width 37 height 14
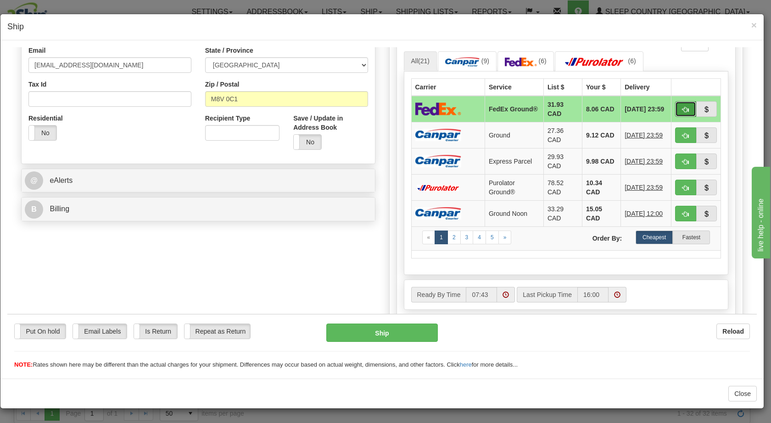
click at [682, 106] on span "button" at bounding box center [685, 109] width 6 height 6
type input "92"
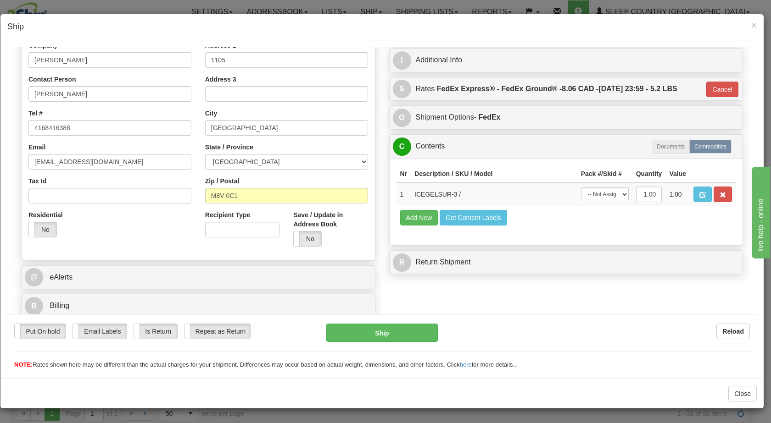
scroll to position [155, 0]
click at [353, 331] on button "Ship" at bounding box center [381, 332] width 111 height 18
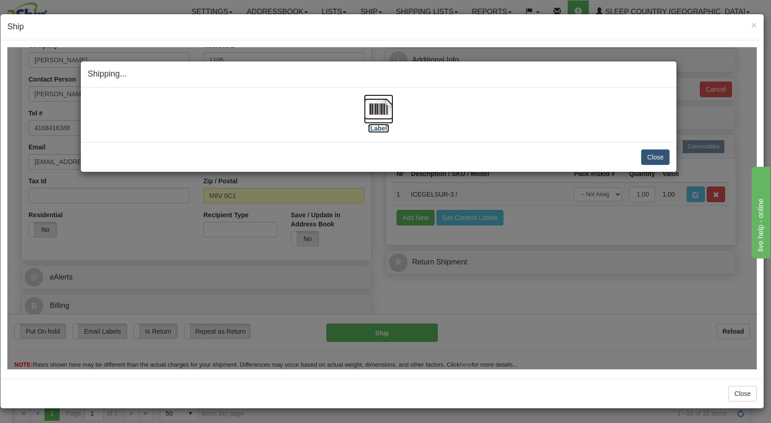
click at [371, 108] on img at bounding box center [378, 108] width 29 height 29
click at [652, 161] on button "Close" at bounding box center [655, 157] width 28 height 16
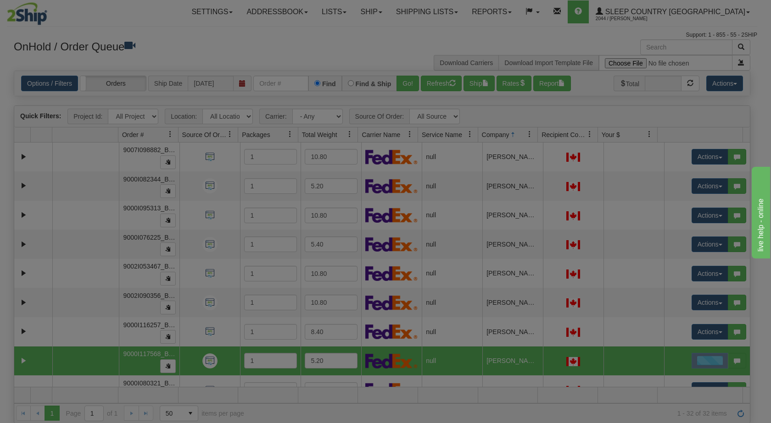
scroll to position [0, 0]
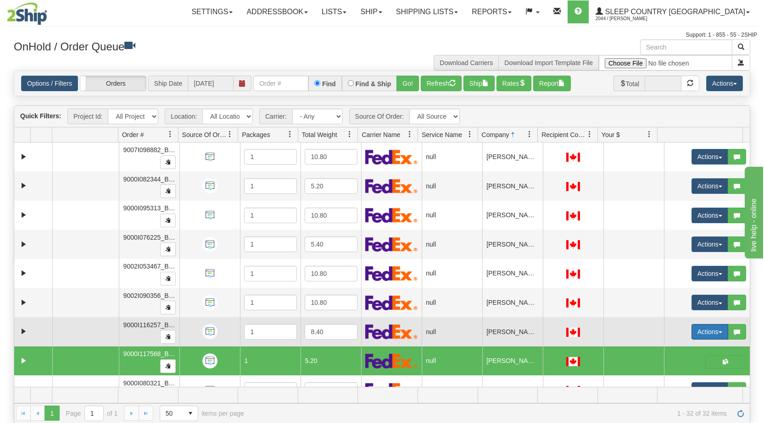
click at [718, 333] on span "button" at bounding box center [720, 333] width 4 height 2
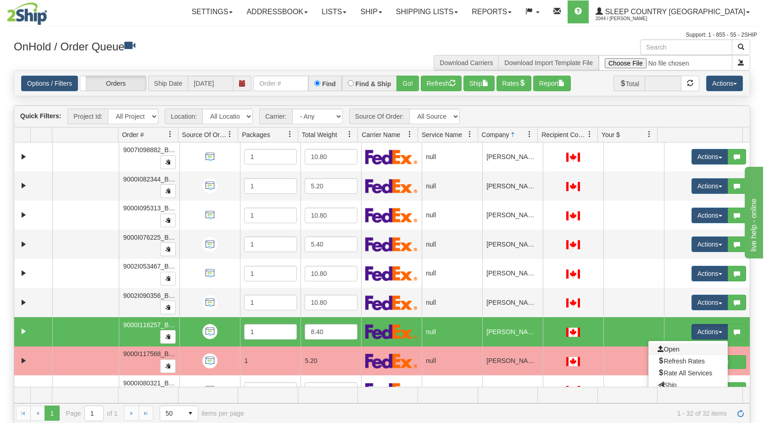
click at [691, 349] on link "Open" at bounding box center [687, 350] width 79 height 12
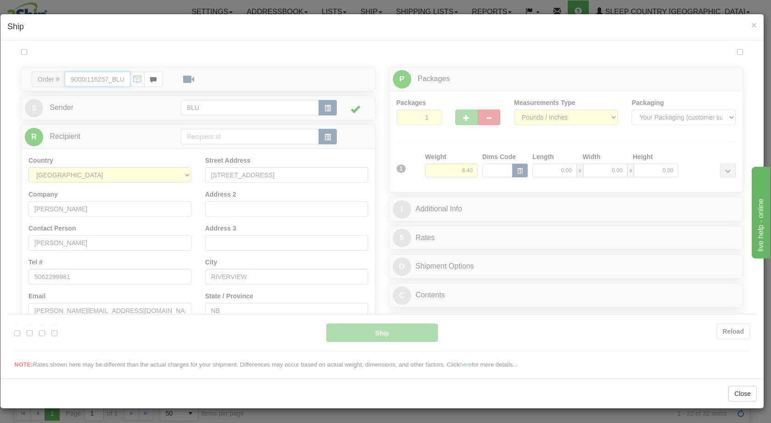
type input "07:44"
type input "16:00"
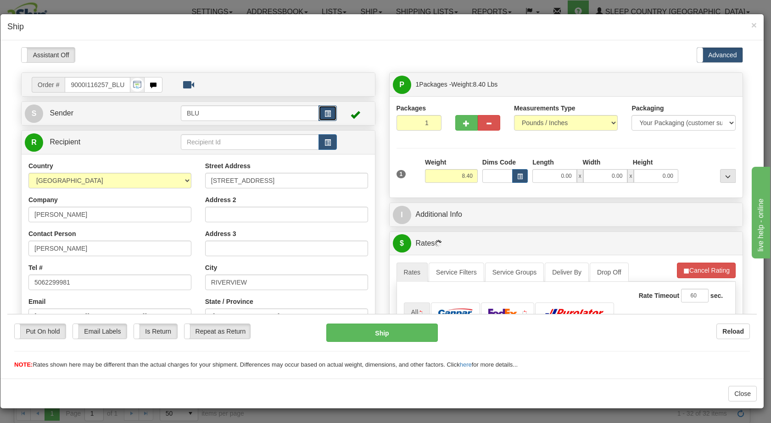
click at [318, 110] on button "button" at bounding box center [327, 113] width 18 height 16
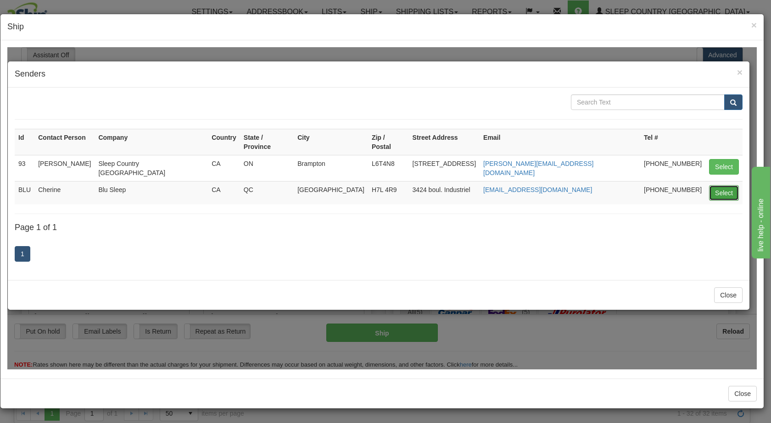
click at [726, 185] on button "Select" at bounding box center [724, 193] width 30 height 16
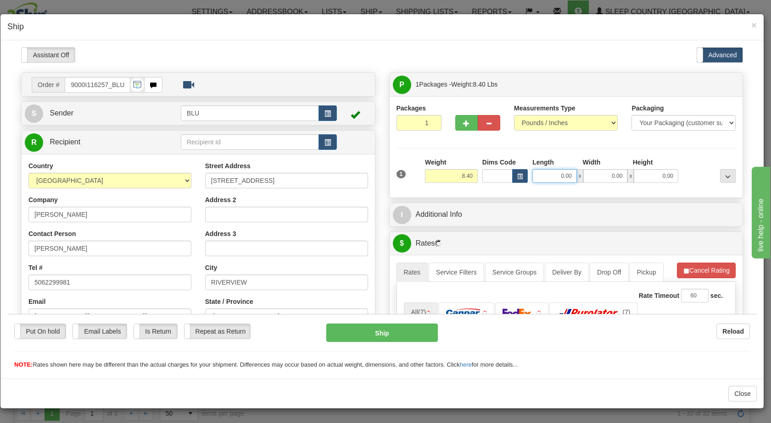
click at [551, 170] on input "0.00" at bounding box center [554, 176] width 45 height 14
type input "16.00"
click at [601, 174] on input "0.00" at bounding box center [605, 176] width 45 height 14
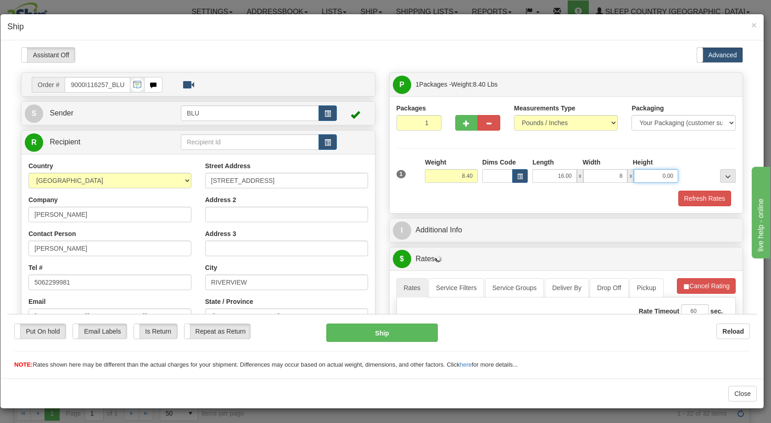
type input "8.00"
click at [658, 175] on input "0.00" at bounding box center [656, 176] width 45 height 14
type input "16.00"
click at [691, 170] on div at bounding box center [708, 169] width 57 height 25
click at [690, 199] on button "Refresh Rates" at bounding box center [704, 198] width 53 height 16
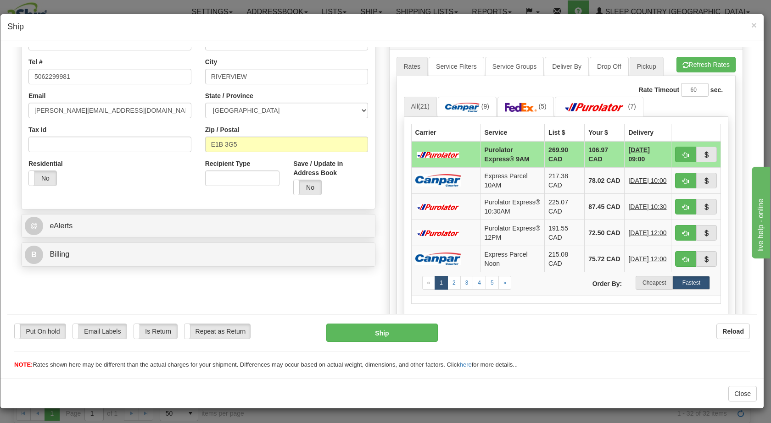
scroll to position [211, 0]
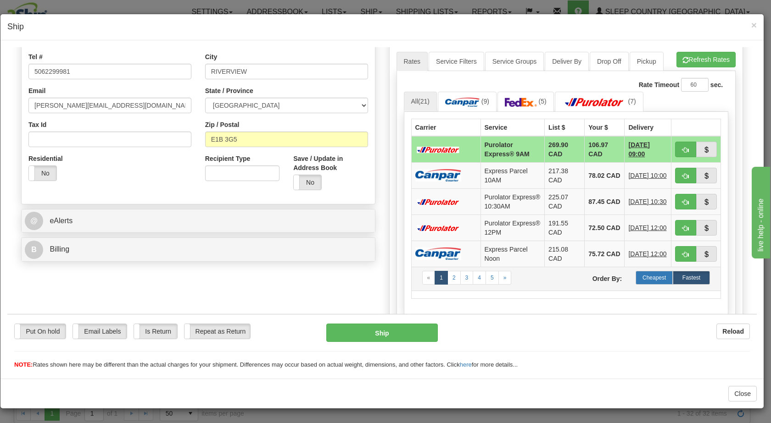
click at [646, 284] on label "Cheapest" at bounding box center [653, 278] width 37 height 14
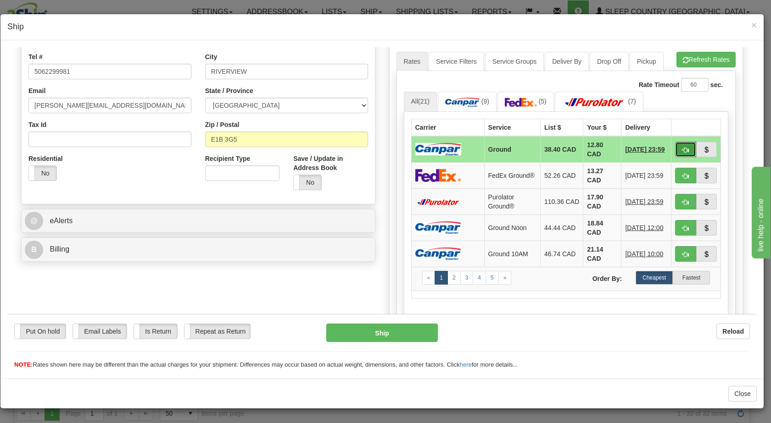
click at [675, 150] on button "button" at bounding box center [685, 149] width 21 height 16
type input "1"
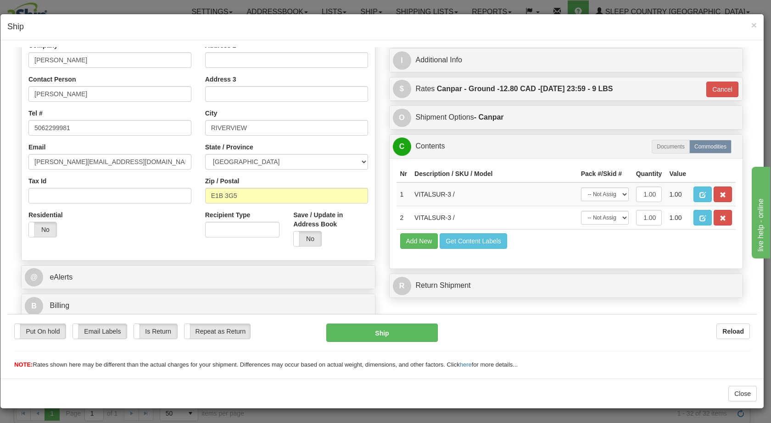
scroll to position [155, 0]
click at [377, 339] on button "Ship" at bounding box center [381, 332] width 111 height 18
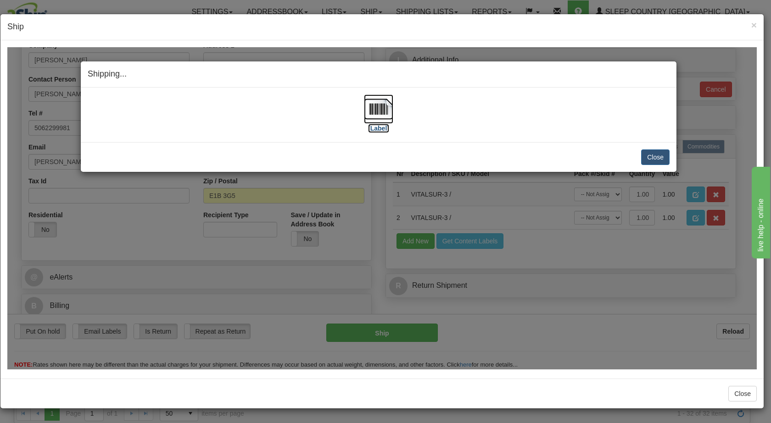
click at [384, 103] on img at bounding box center [378, 108] width 29 height 29
click at [656, 162] on button "Close" at bounding box center [655, 157] width 28 height 16
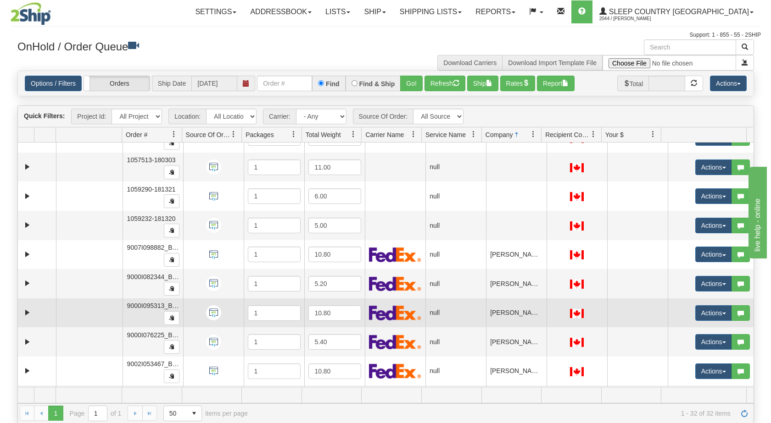
scroll to position [0, 0]
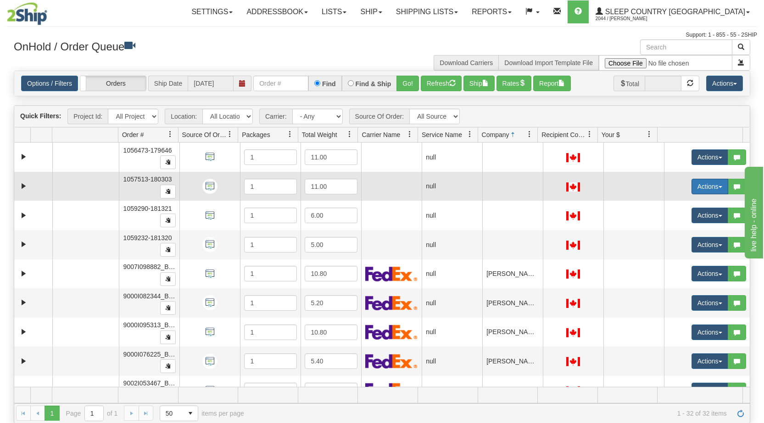
click at [716, 189] on button "Actions" at bounding box center [709, 187] width 37 height 16
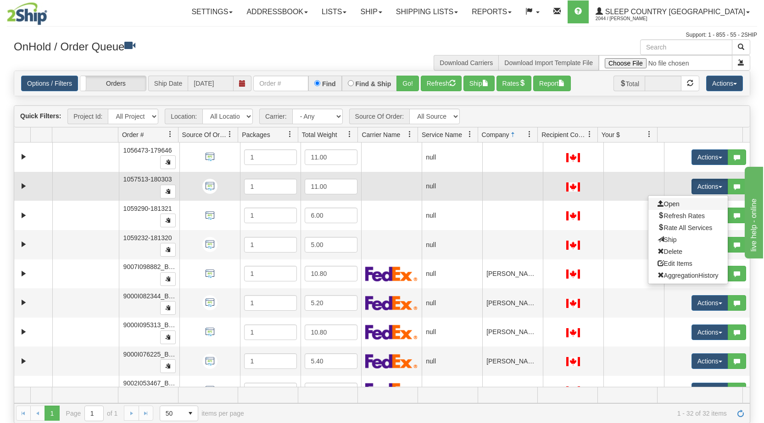
click at [675, 205] on link "Open" at bounding box center [687, 204] width 79 height 12
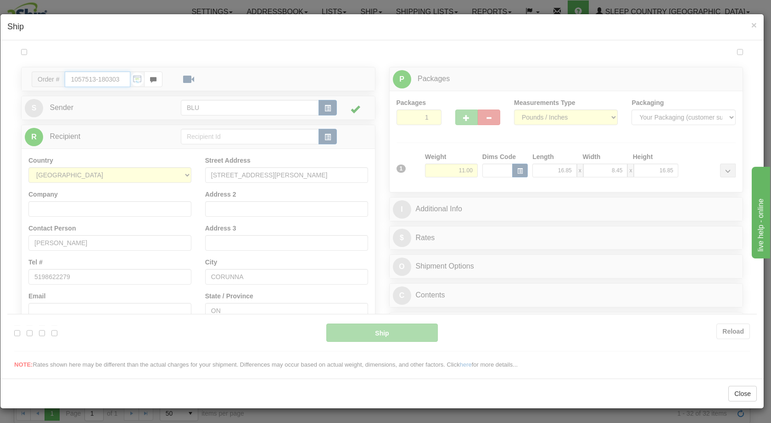
type input "08:01"
type input "16:00"
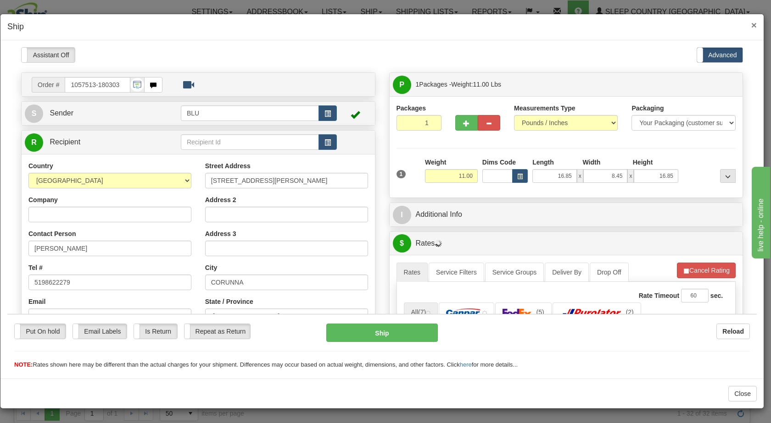
click at [755, 25] on span "×" at bounding box center [754, 25] width 6 height 11
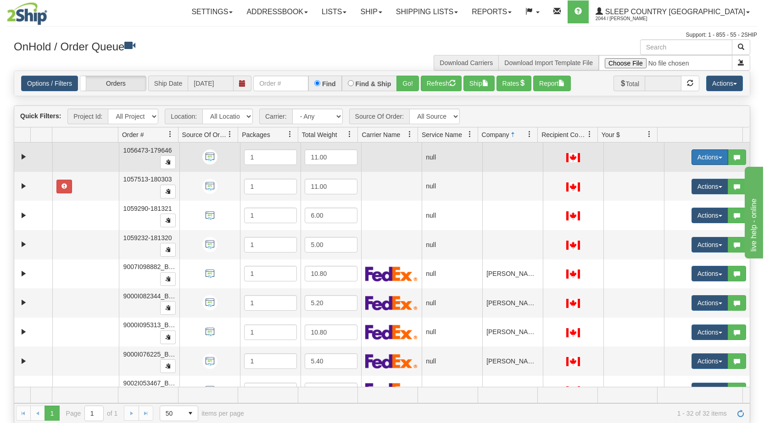
click at [712, 156] on button "Actions" at bounding box center [709, 158] width 37 height 16
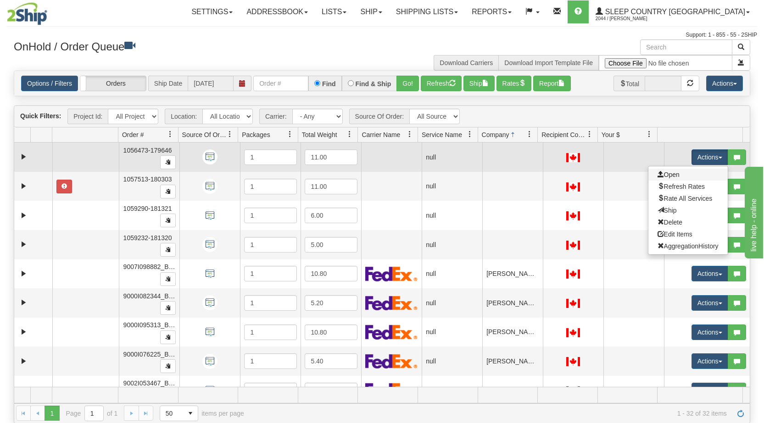
click at [675, 174] on link "Open" at bounding box center [687, 175] width 79 height 12
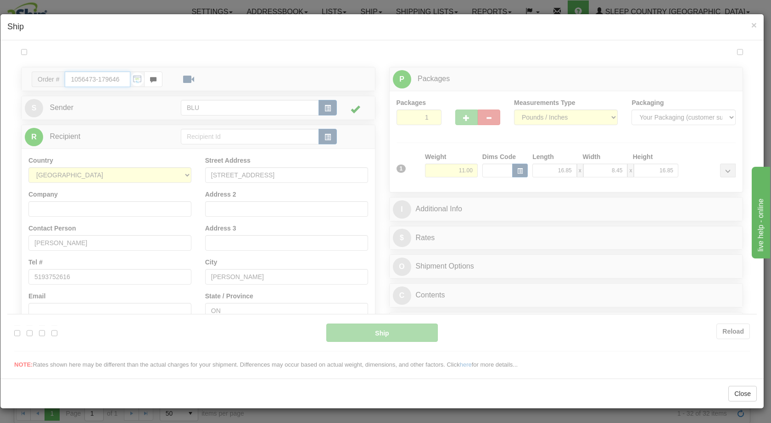
type input "08:01"
type input "16:00"
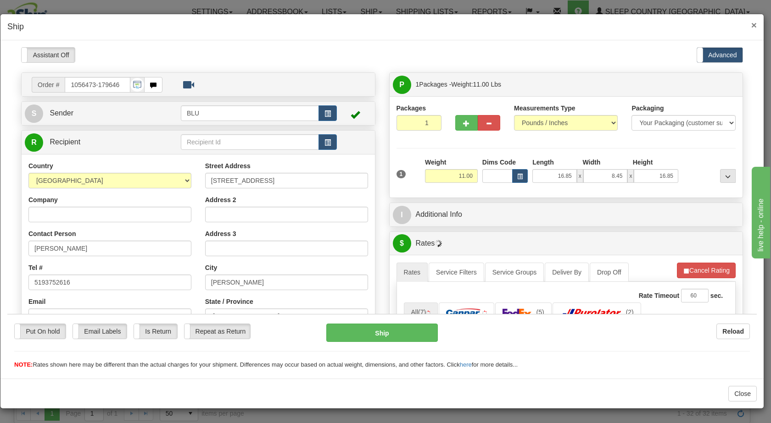
click at [755, 30] on span "×" at bounding box center [754, 25] width 6 height 11
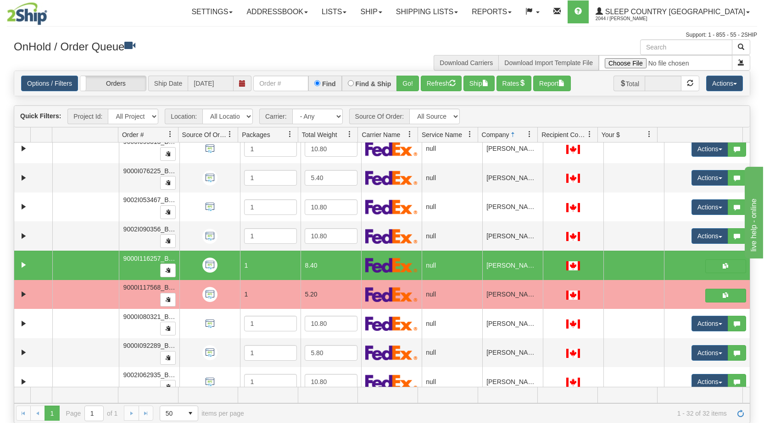
scroll to position [182, 0]
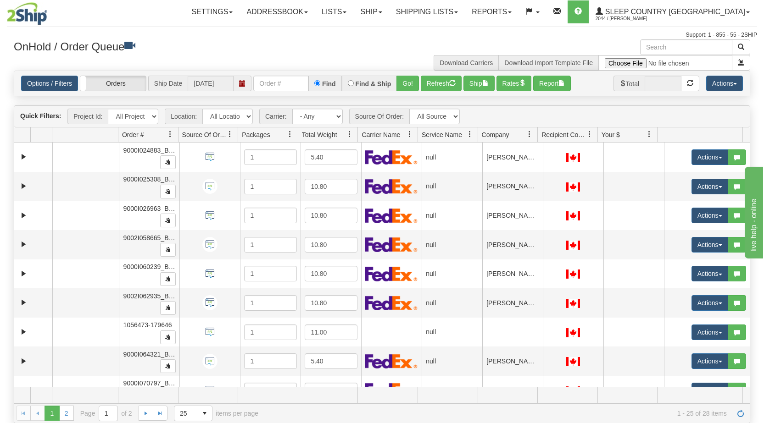
click at [524, 132] on link at bounding box center [530, 135] width 16 height 16
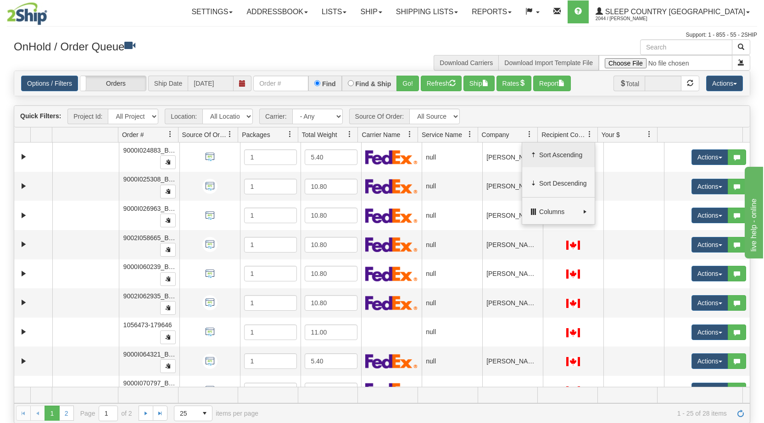
click at [526, 149] on span "Sort Ascending" at bounding box center [558, 155] width 72 height 25
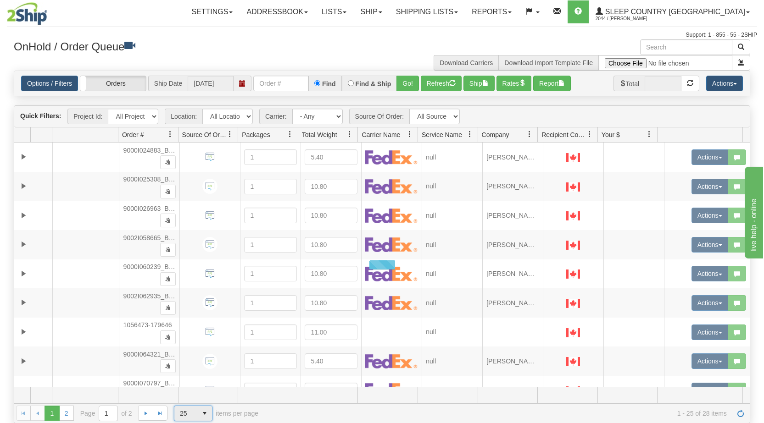
click at [205, 412] on span "select" at bounding box center [204, 413] width 15 height 15
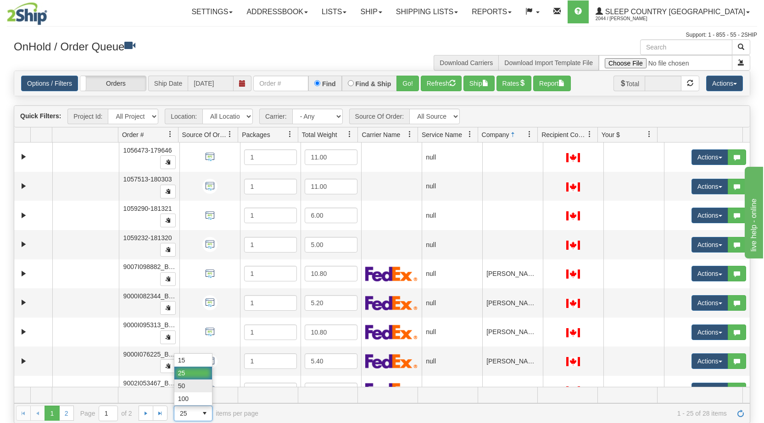
click at [186, 387] on li "50" at bounding box center [193, 386] width 38 height 13
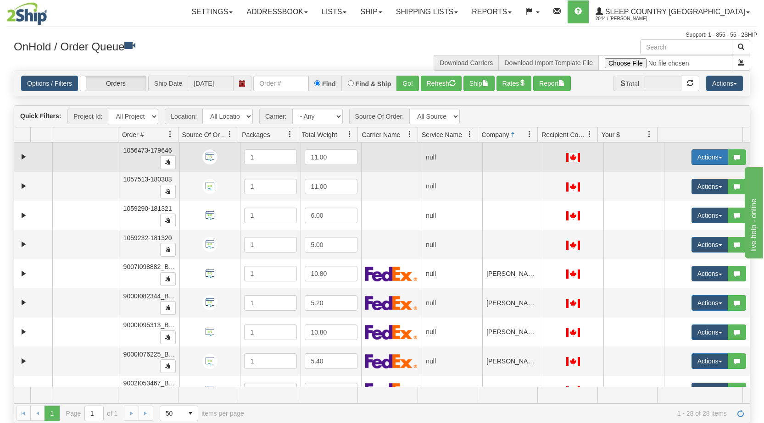
click at [715, 156] on button "Actions" at bounding box center [709, 158] width 37 height 16
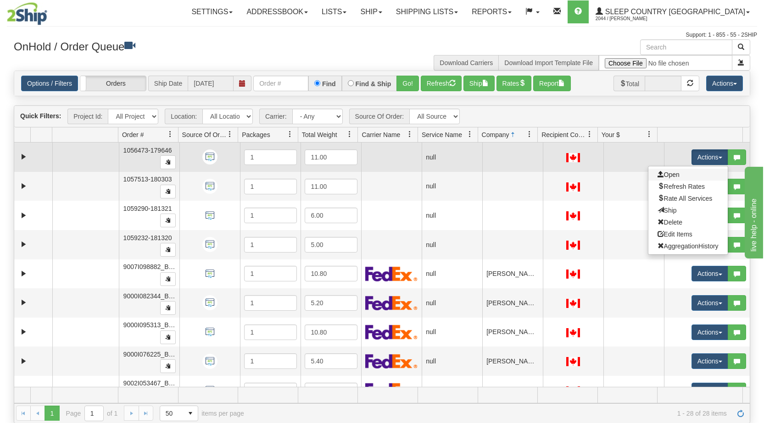
click at [681, 172] on link "Open" at bounding box center [687, 175] width 79 height 12
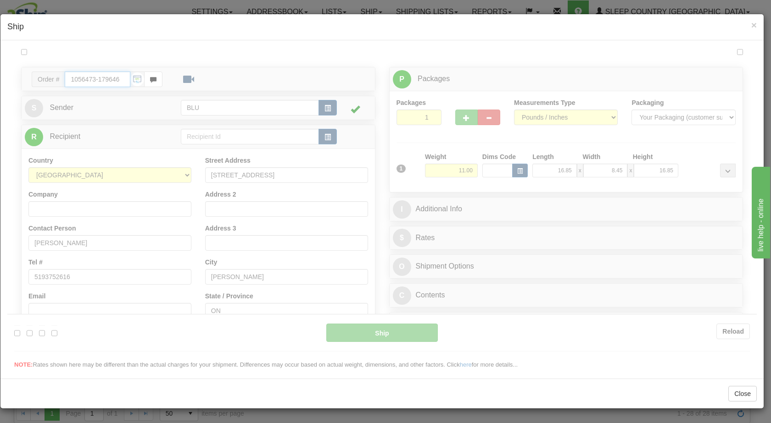
type input "08:03"
type input "16:00"
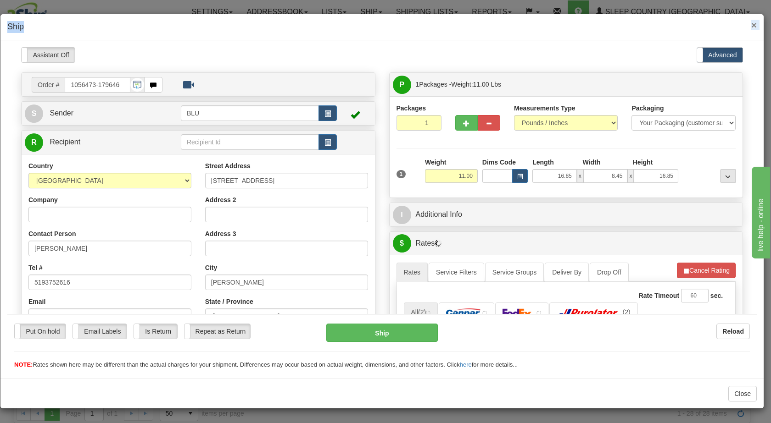
click at [751, 24] on div "× Ship" at bounding box center [381, 27] width 763 height 26
click at [755, 23] on span "×" at bounding box center [754, 25] width 6 height 11
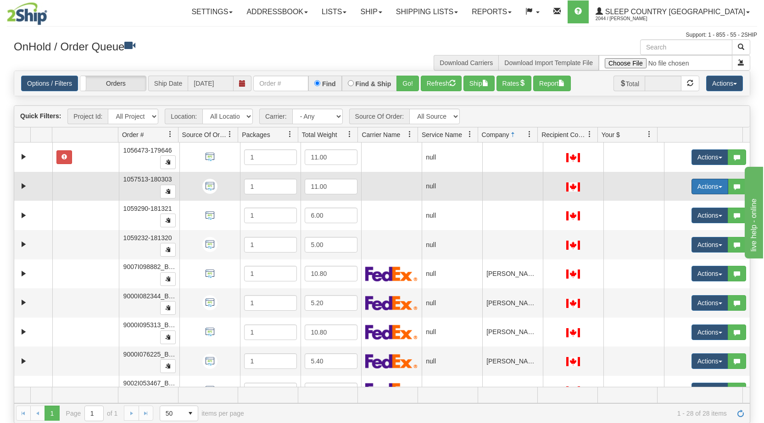
click at [709, 186] on button "Actions" at bounding box center [709, 187] width 37 height 16
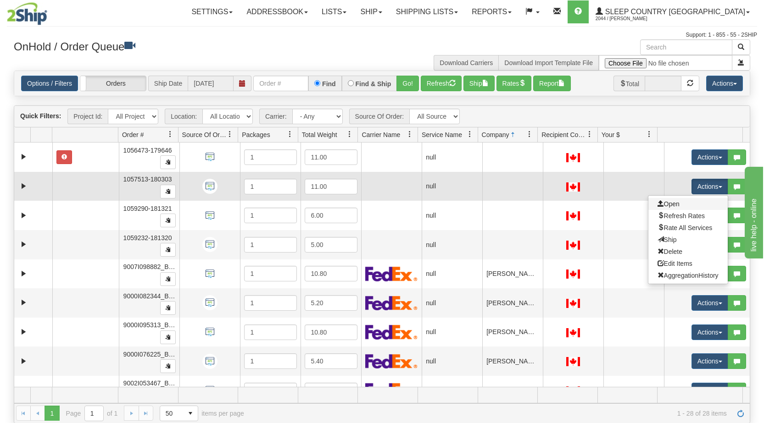
click at [673, 208] on link "Open" at bounding box center [687, 204] width 79 height 12
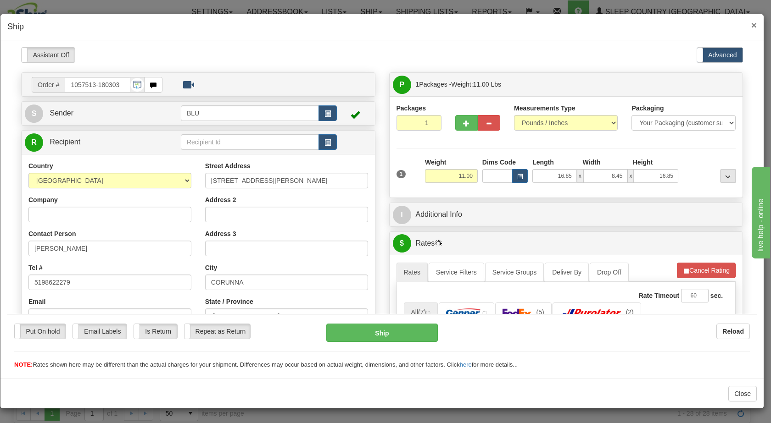
click at [755, 24] on span "×" at bounding box center [754, 25] width 6 height 11
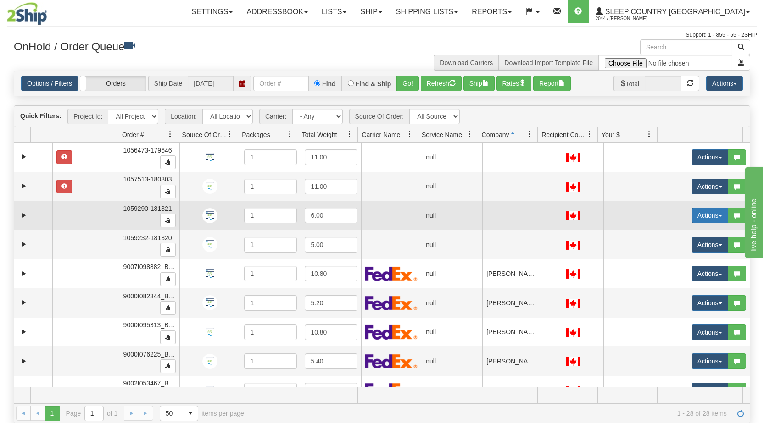
click at [714, 220] on button "Actions" at bounding box center [709, 216] width 37 height 16
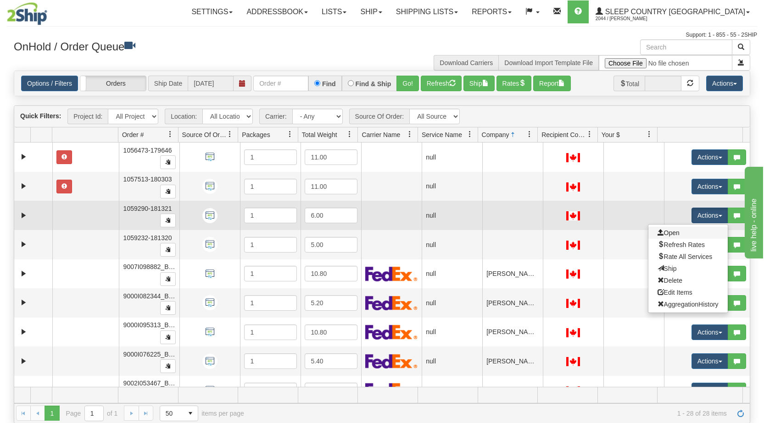
click at [690, 235] on link "Open" at bounding box center [687, 233] width 79 height 12
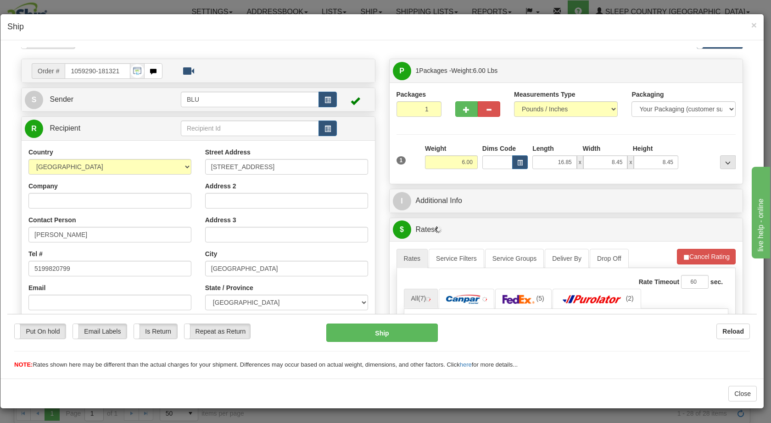
scroll to position [24, 0]
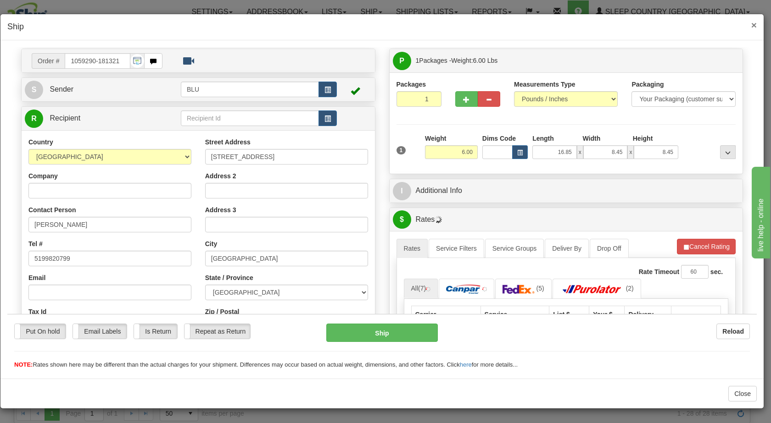
click at [753, 25] on span "×" at bounding box center [754, 25] width 6 height 11
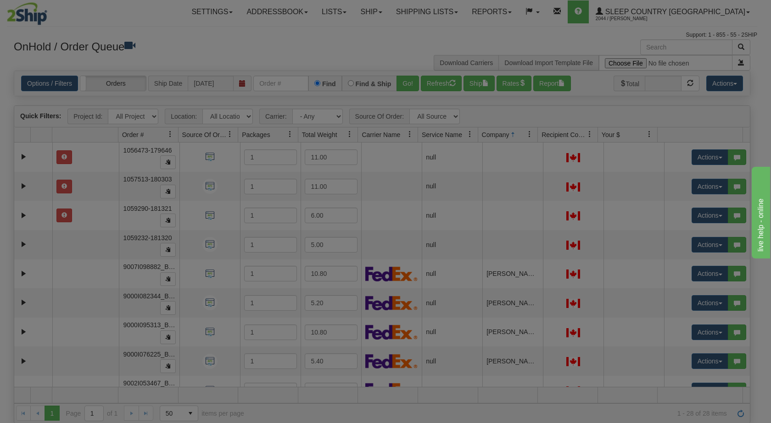
scroll to position [0, 0]
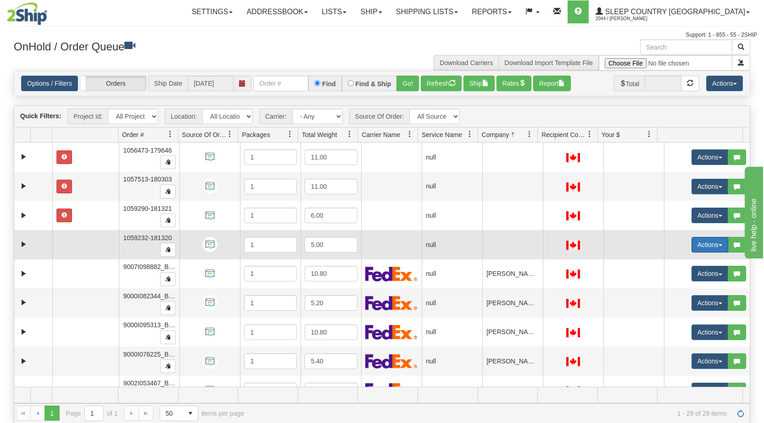
click at [715, 241] on button "Actions" at bounding box center [709, 245] width 37 height 16
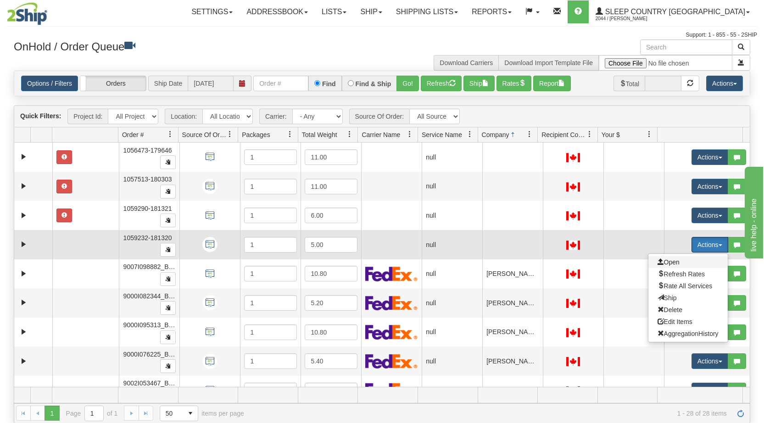
click at [673, 262] on span "Open" at bounding box center [668, 262] width 22 height 7
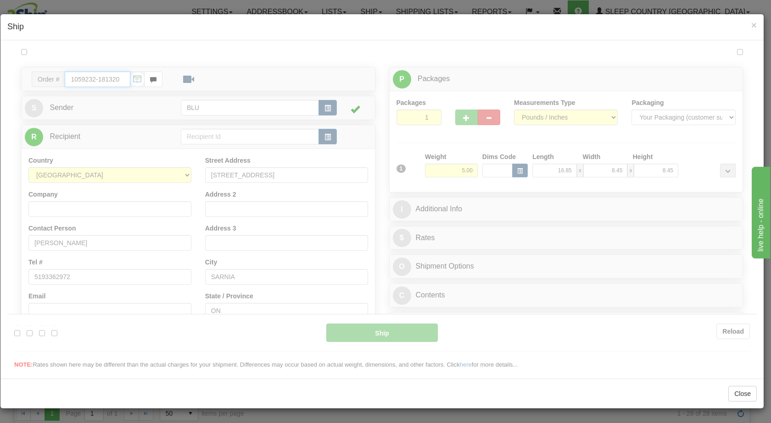
type input "08:03"
type input "16:00"
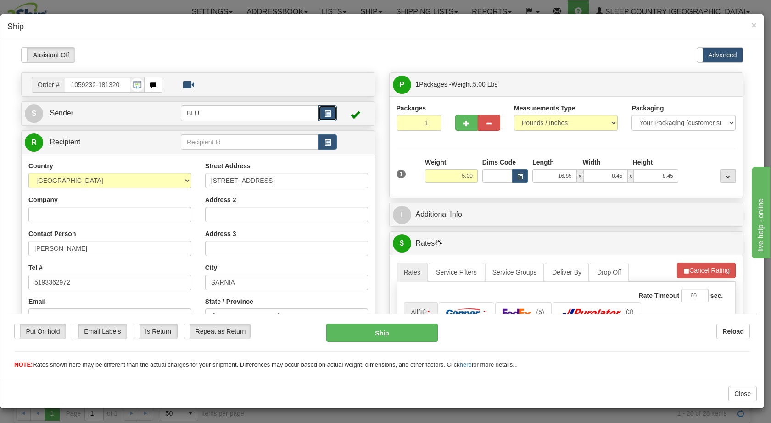
click at [330, 108] on button "button" at bounding box center [327, 113] width 18 height 16
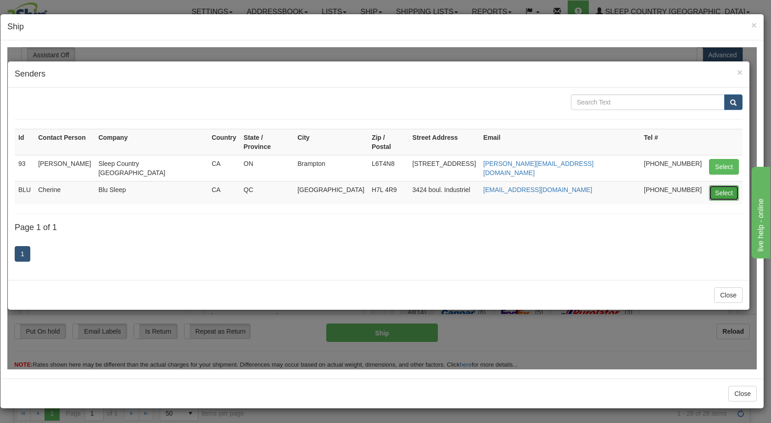
click at [718, 185] on button "Select" at bounding box center [724, 193] width 30 height 16
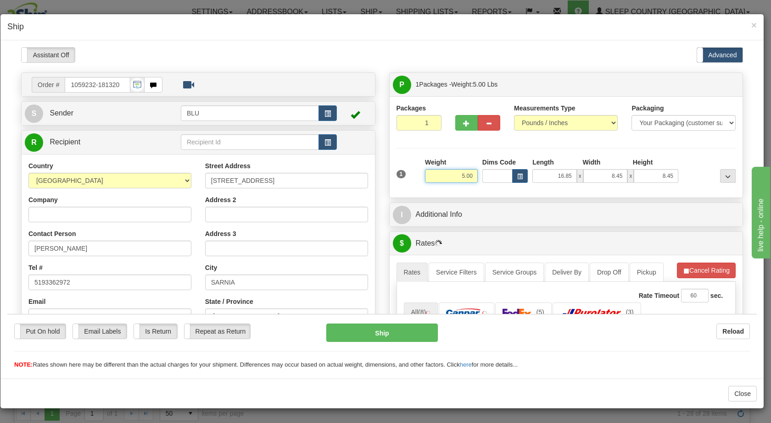
click at [458, 174] on input "5.00" at bounding box center [451, 176] width 53 height 14
click at [686, 190] on div "Packaging Your Packaging (customer supplied) Envelope (carrier supplied) Pack (…" at bounding box center [580, 190] width 315 height 0
drag, startPoint x: 460, startPoint y: 173, endPoint x: 451, endPoint y: 173, distance: 9.6
click at [451, 173] on input "10.00" at bounding box center [451, 176] width 53 height 14
type input "5.00"
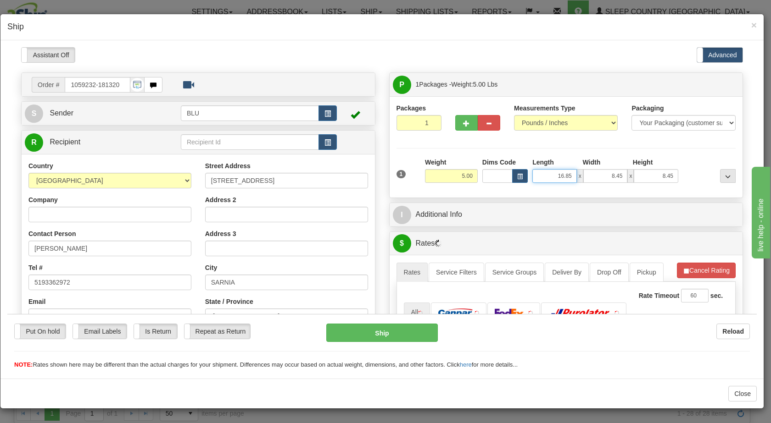
drag, startPoint x: 557, startPoint y: 174, endPoint x: 548, endPoint y: 174, distance: 9.2
click at [548, 174] on input "16.85" at bounding box center [554, 176] width 45 height 14
type input "8.45"
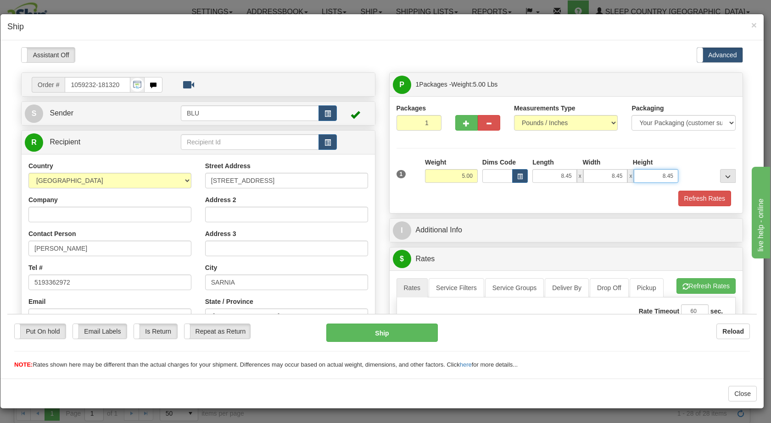
drag, startPoint x: 652, startPoint y: 175, endPoint x: 686, endPoint y: 177, distance: 33.5
click at [686, 177] on div "1 Weight 5.00 Dims Code 8.45" at bounding box center [566, 173] width 344 height 33
type input "16.00"
click at [700, 175] on div at bounding box center [708, 169] width 57 height 25
click at [691, 200] on button "Refresh Rates" at bounding box center [704, 198] width 53 height 16
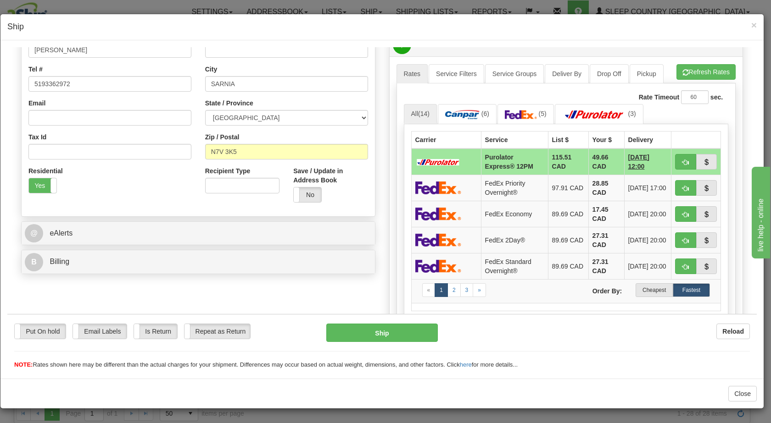
scroll to position [223, 0]
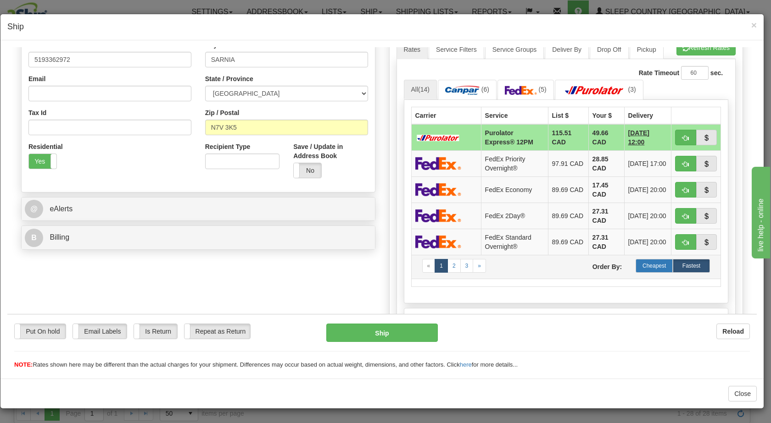
click at [645, 266] on label "Cheapest" at bounding box center [653, 266] width 37 height 14
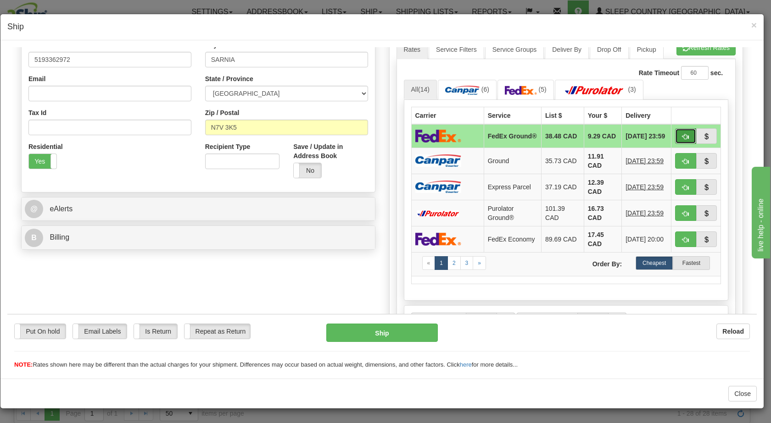
click at [682, 138] on span "button" at bounding box center [685, 137] width 6 height 6
type input "92"
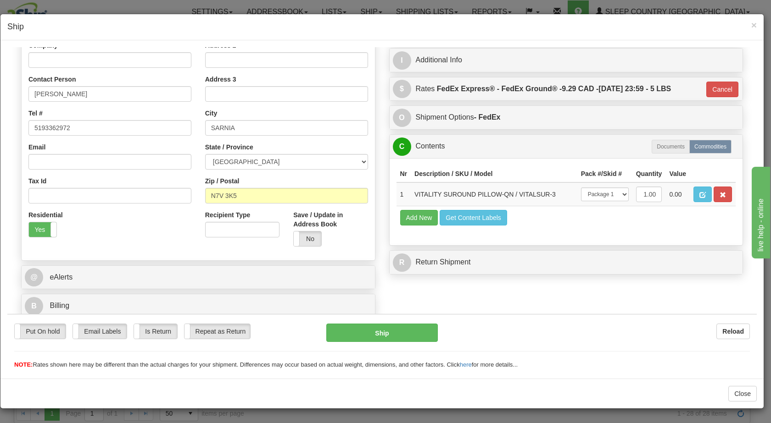
scroll to position [155, 0]
click at [369, 335] on button "Ship" at bounding box center [381, 332] width 111 height 18
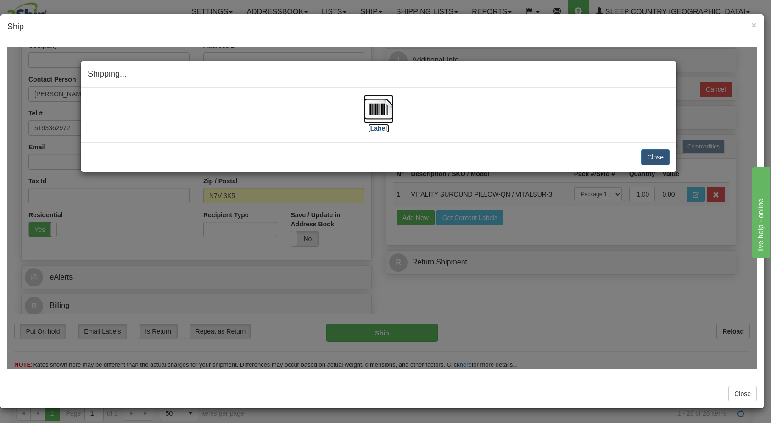
click at [380, 105] on img at bounding box center [378, 108] width 29 height 29
click at [666, 157] on button "Close" at bounding box center [655, 157] width 28 height 16
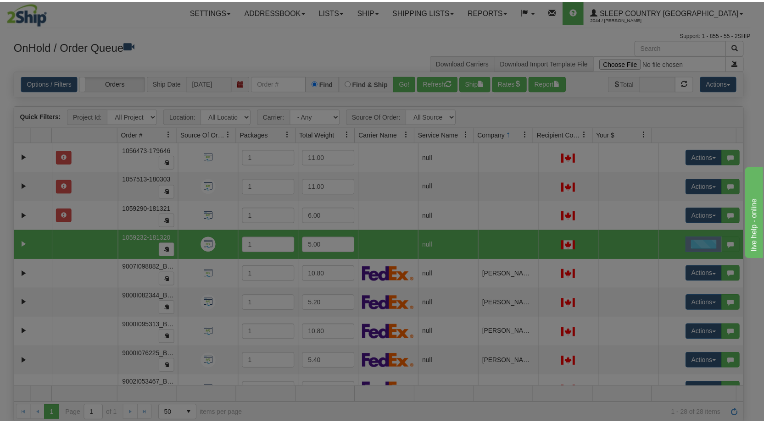
scroll to position [0, 0]
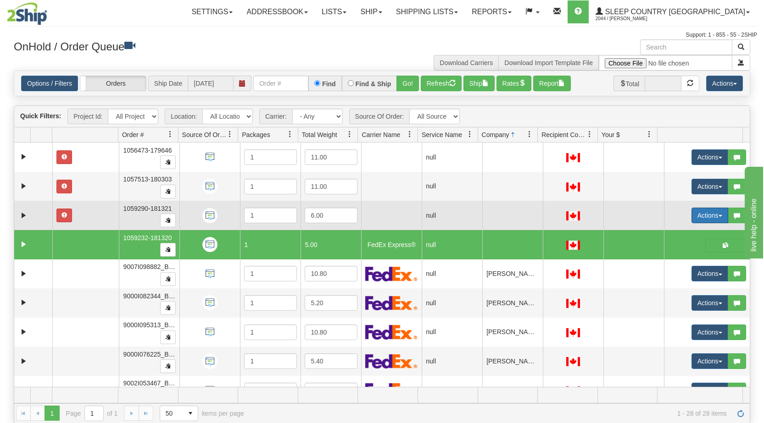
click at [718, 217] on span "button" at bounding box center [720, 216] width 4 height 2
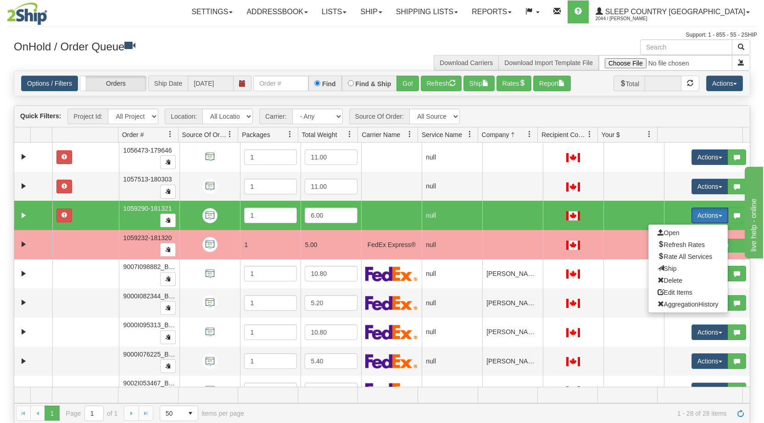
click at [718, 217] on span "button" at bounding box center [720, 216] width 4 height 2
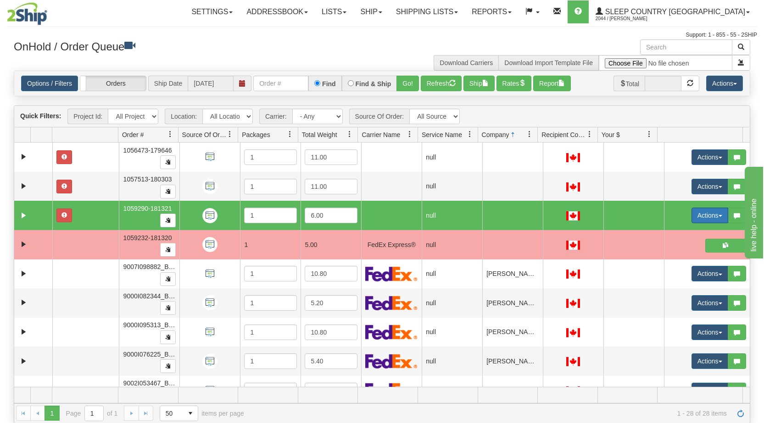
click at [709, 214] on button "Actions" at bounding box center [709, 216] width 37 height 16
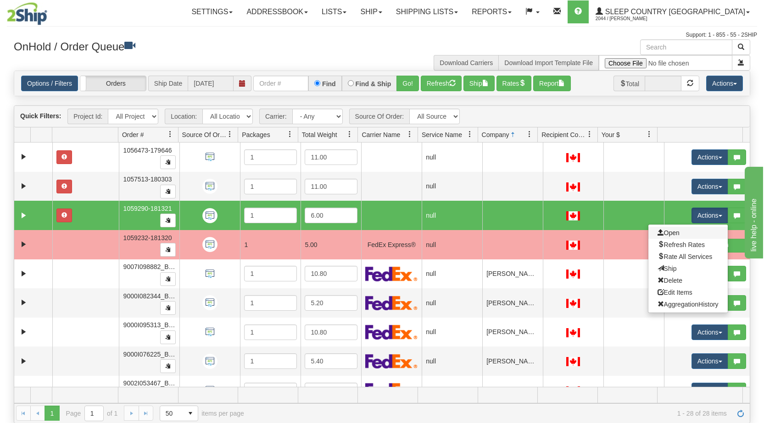
click at [684, 235] on link "Open" at bounding box center [687, 233] width 79 height 12
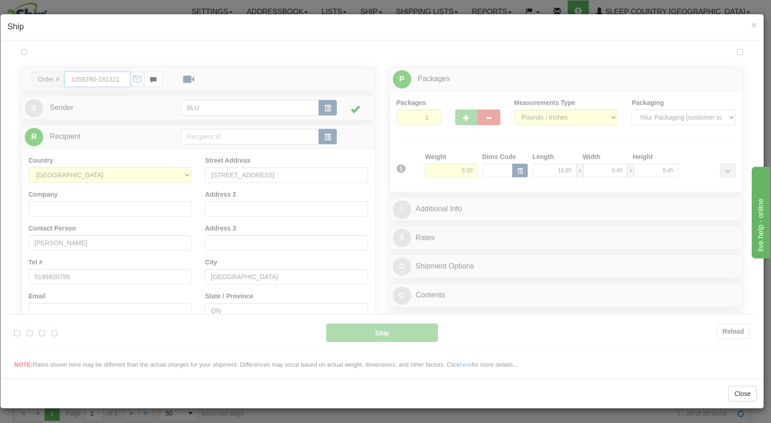
type input "08:05"
type input "16:00"
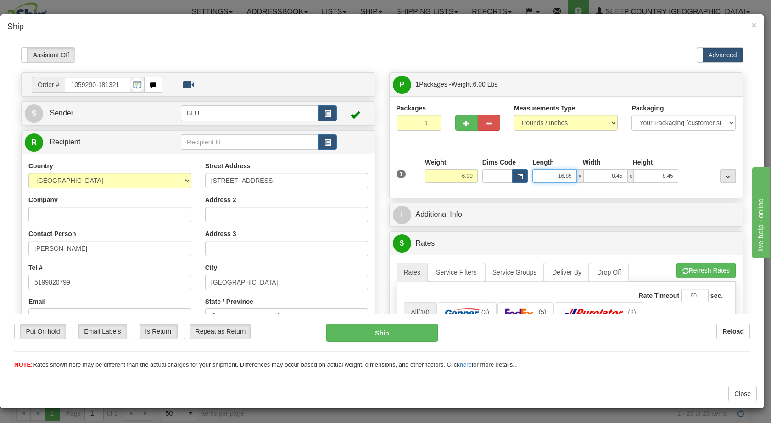
click at [557, 174] on input "16.85" at bounding box center [554, 176] width 45 height 14
click at [562, 175] on input "8.85" at bounding box center [554, 176] width 45 height 14
type input "8.45"
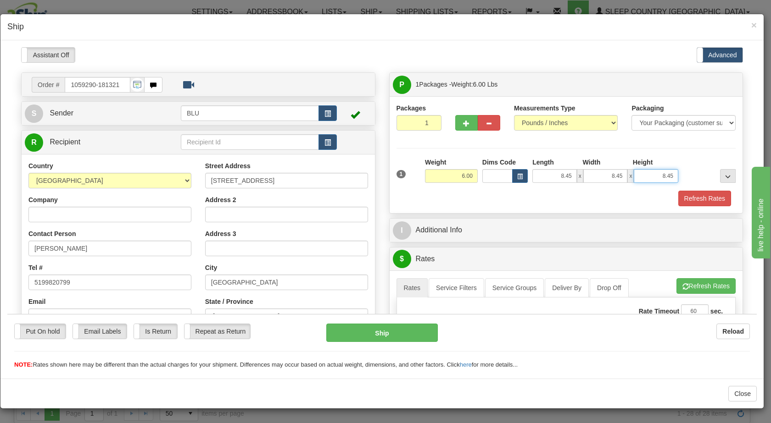
drag, startPoint x: 643, startPoint y: 172, endPoint x: 770, endPoint y: 177, distance: 127.2
click at [757, 177] on html "Please wait... Attention! Ok Add to Bidding... Preview Custom Documents Preview…" at bounding box center [381, 208] width 749 height 323
type input "16.00"
click at [682, 179] on div at bounding box center [708, 169] width 57 height 25
click at [324, 111] on span "button" at bounding box center [327, 114] width 6 height 6
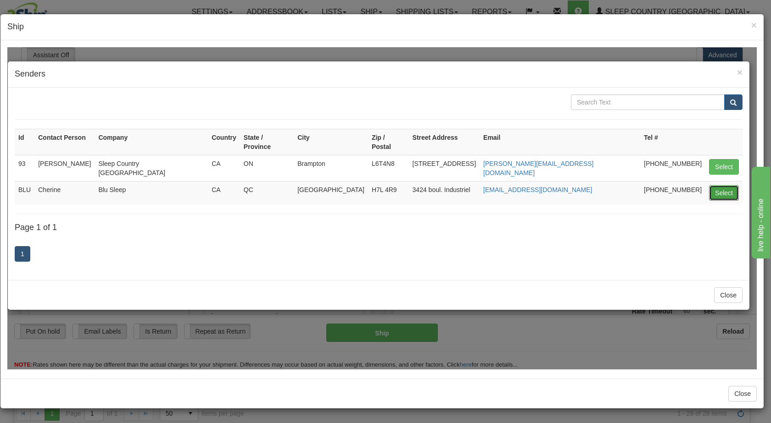
click at [723, 185] on button "Select" at bounding box center [724, 193] width 30 height 16
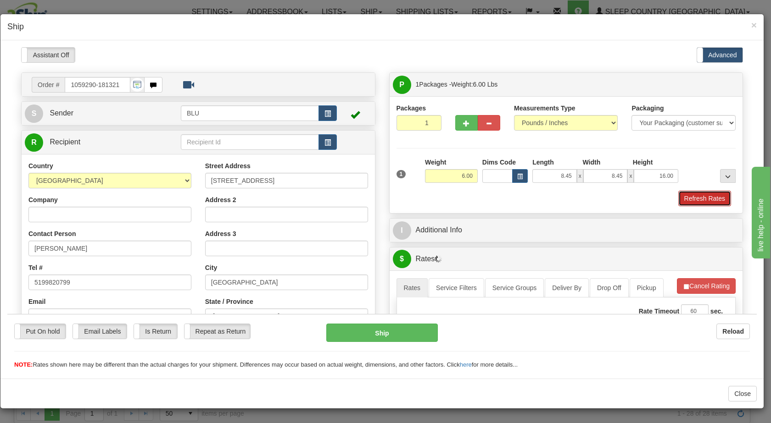
click at [713, 205] on button "Refresh Rates" at bounding box center [704, 198] width 53 height 16
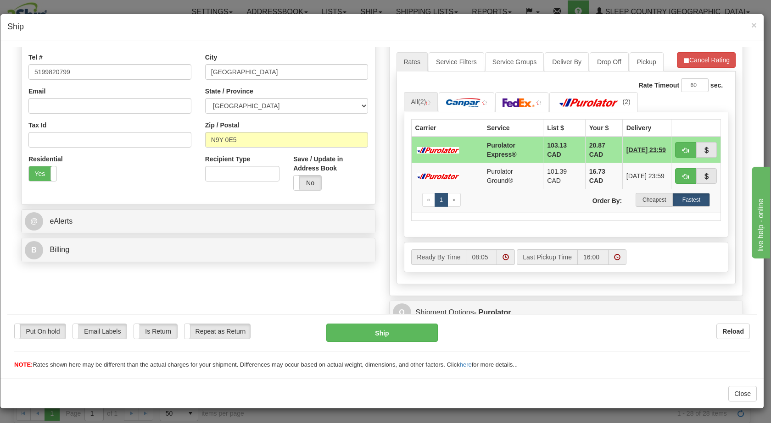
scroll to position [221, 0]
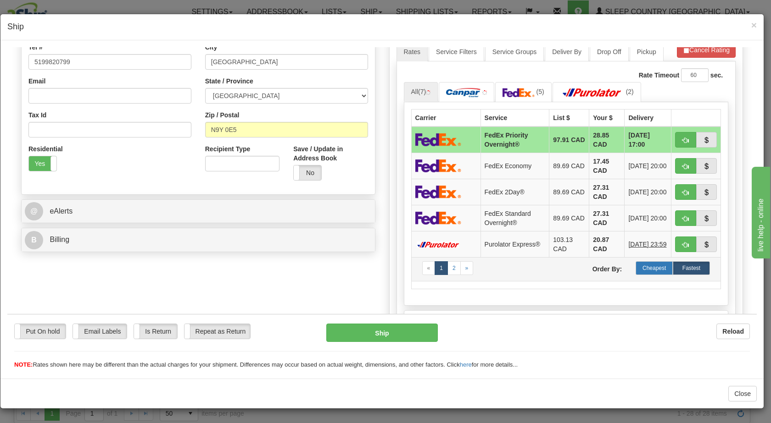
click at [646, 263] on label "Cheapest" at bounding box center [653, 268] width 37 height 14
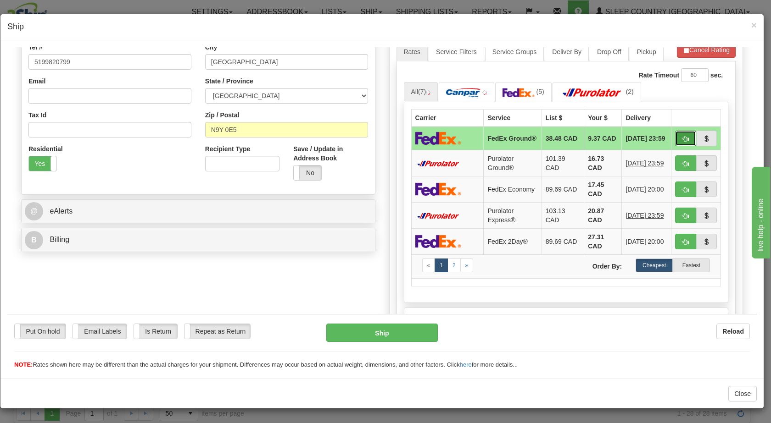
click at [675, 135] on button "button" at bounding box center [685, 138] width 21 height 16
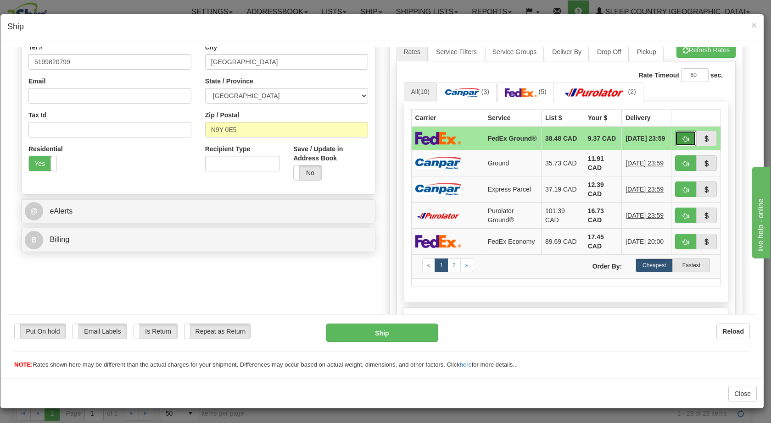
click at [682, 140] on span "button" at bounding box center [685, 139] width 6 height 6
type input "92"
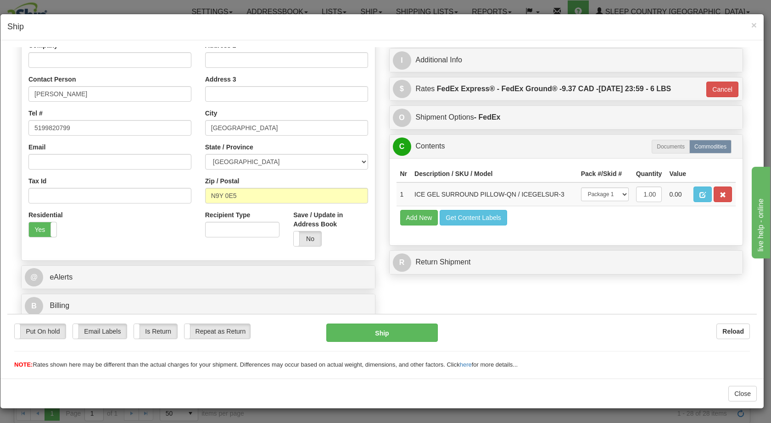
scroll to position [155, 0]
click at [369, 335] on button "Ship" at bounding box center [381, 332] width 111 height 18
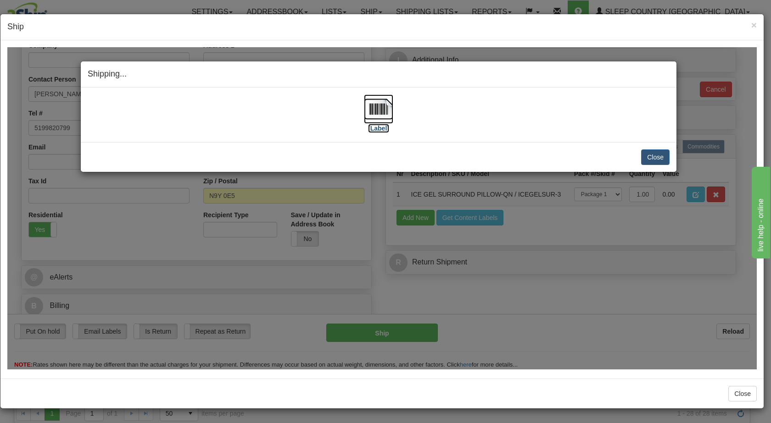
click at [384, 105] on img at bounding box center [378, 108] width 29 height 29
click at [646, 162] on button "Close" at bounding box center [655, 157] width 28 height 16
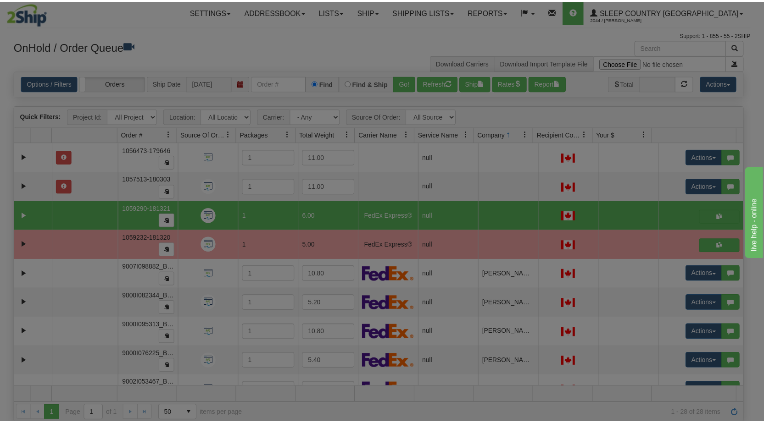
scroll to position [0, 0]
